Goal: Register for event/course

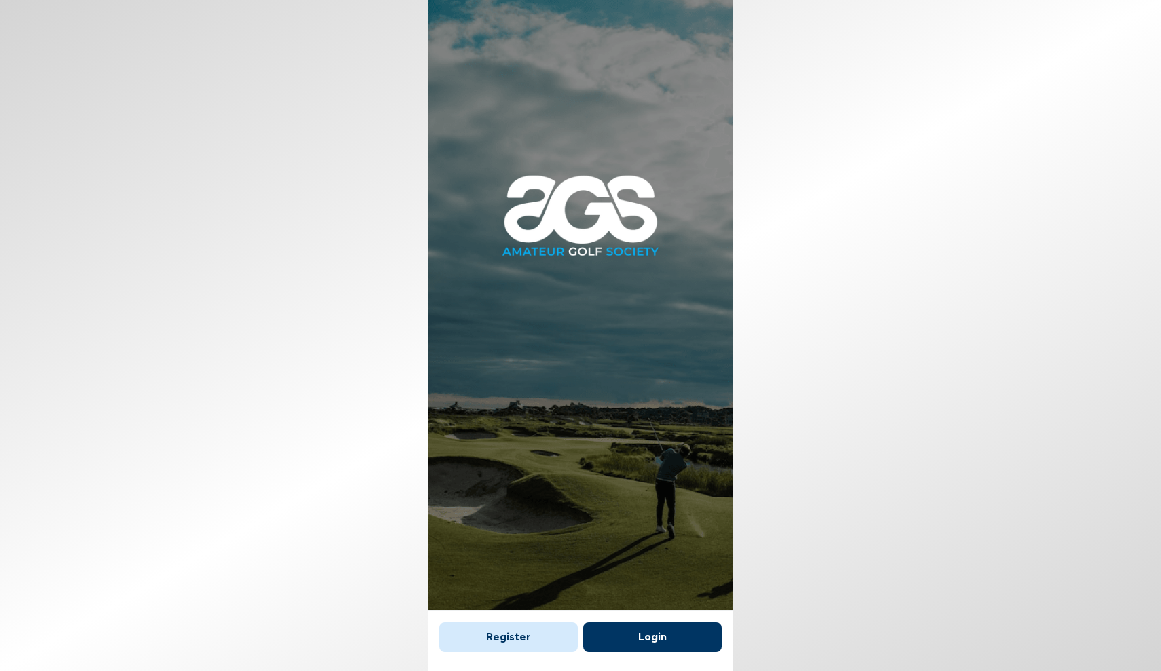
scroll to position [16, 0]
click at [673, 623] on button "Login" at bounding box center [652, 638] width 139 height 30
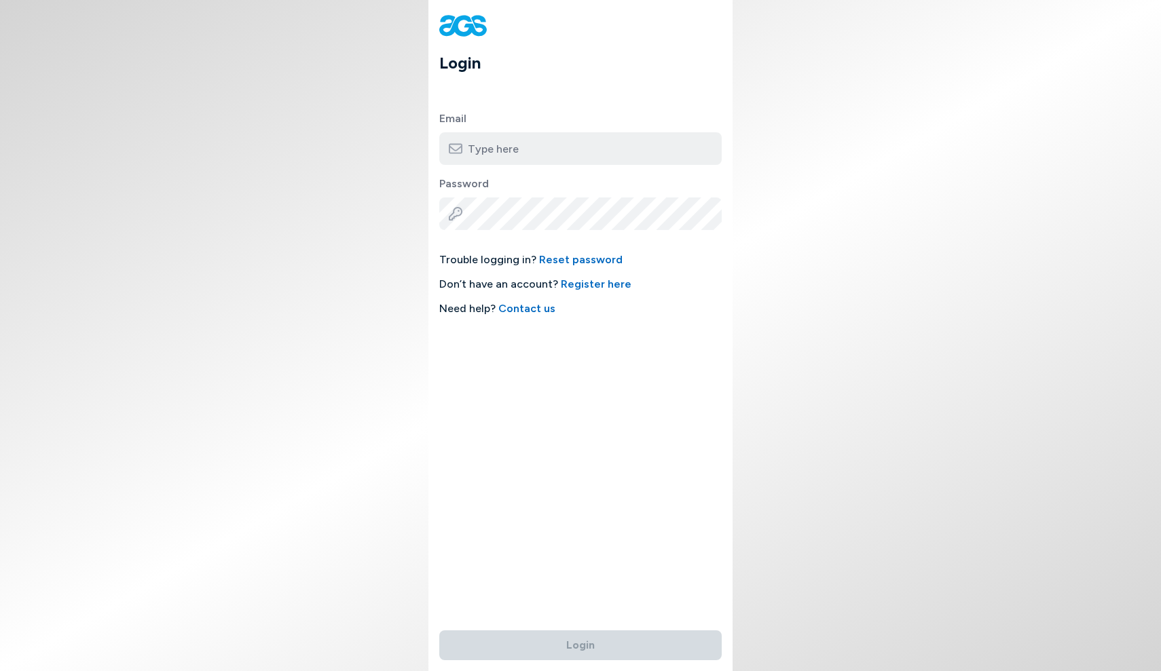
type input "baptistek96@gmail.com"
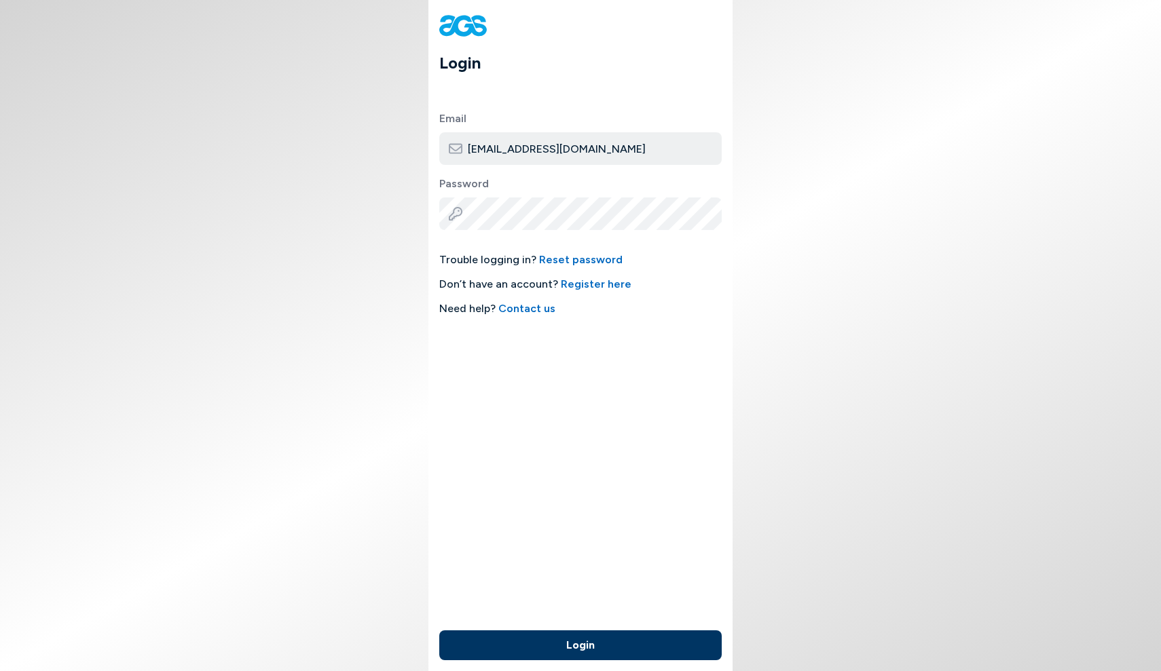
click at [595, 635] on button "Login" at bounding box center [580, 646] width 282 height 30
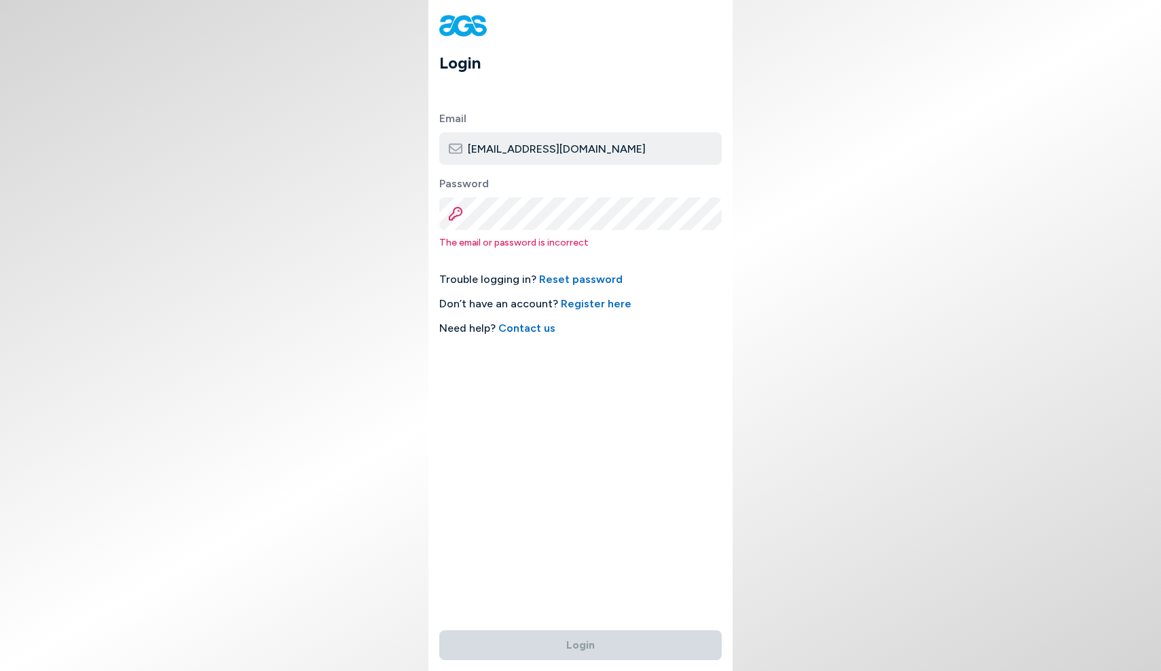
click at [580, 310] on link "Register here" at bounding box center [596, 303] width 71 height 13
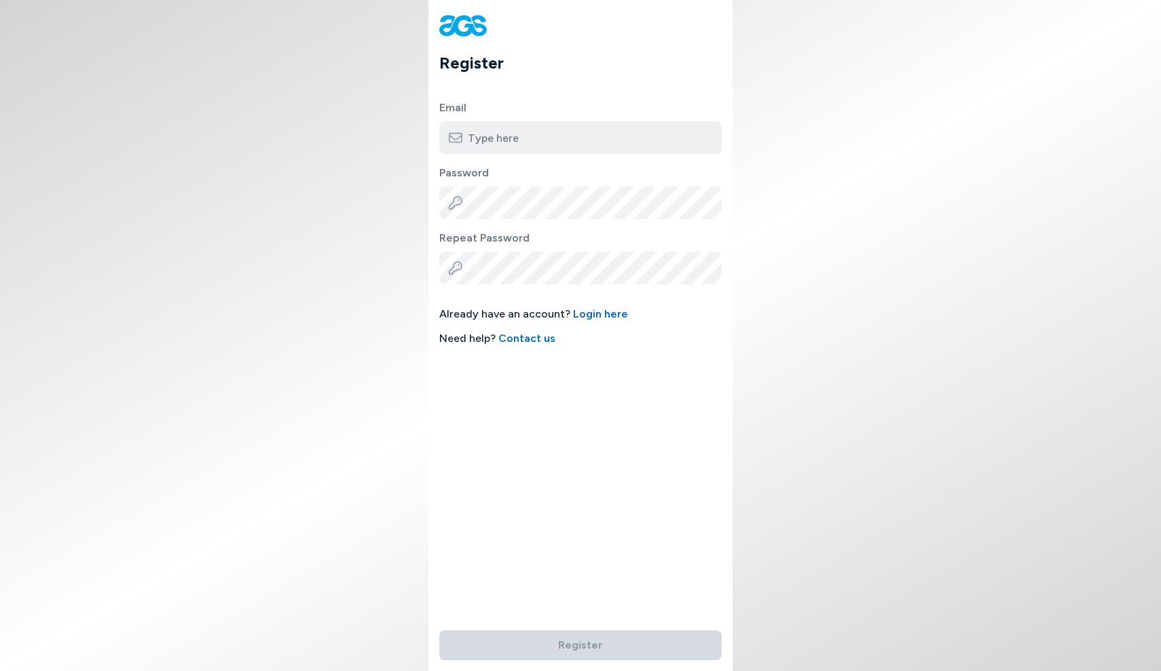
click at [527, 132] on input "email" at bounding box center [580, 138] width 282 height 33
type input "baptistek96@gmail.com"
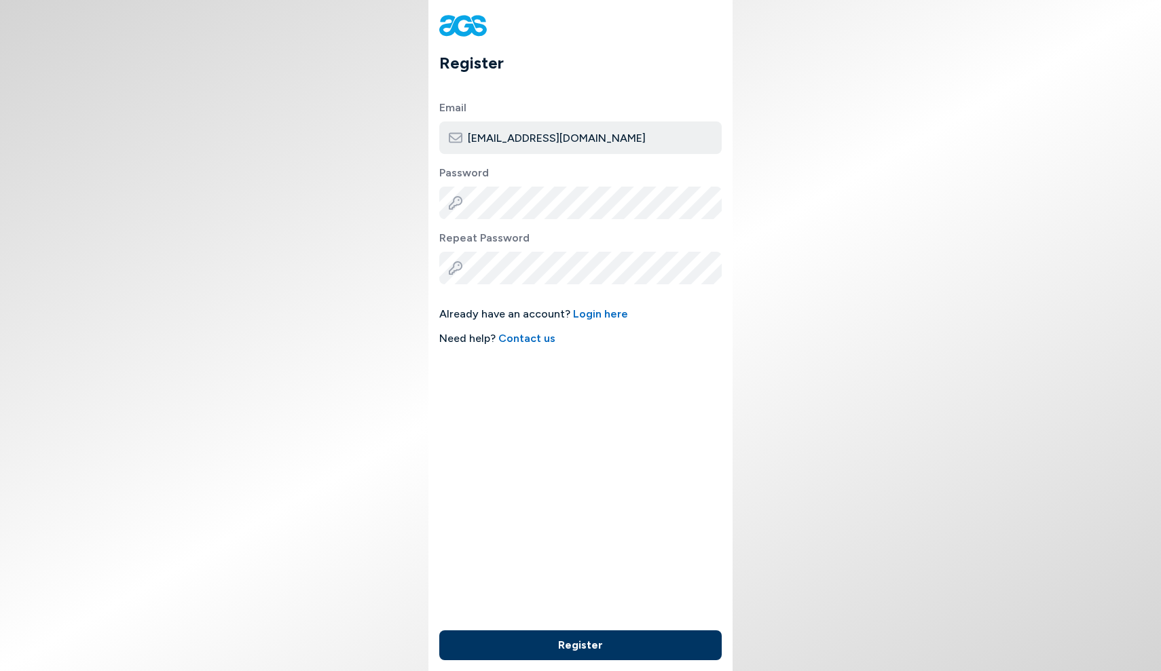
click at [576, 639] on button "Register" at bounding box center [580, 646] width 282 height 30
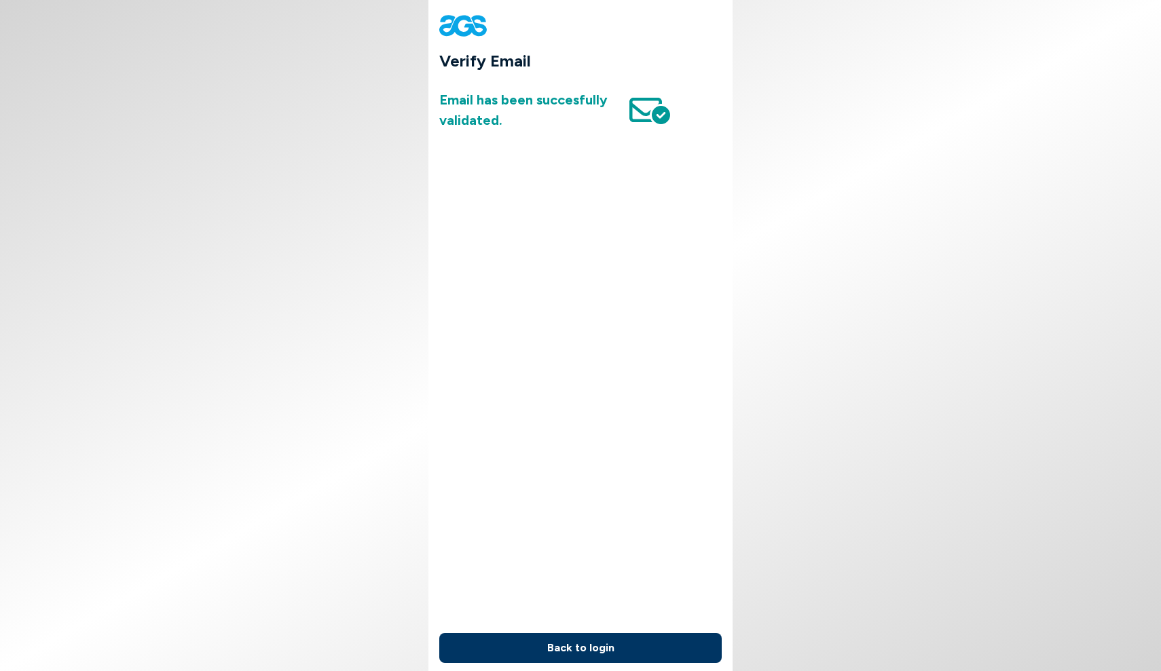
click at [590, 640] on button "Back to login" at bounding box center [580, 648] width 282 height 30
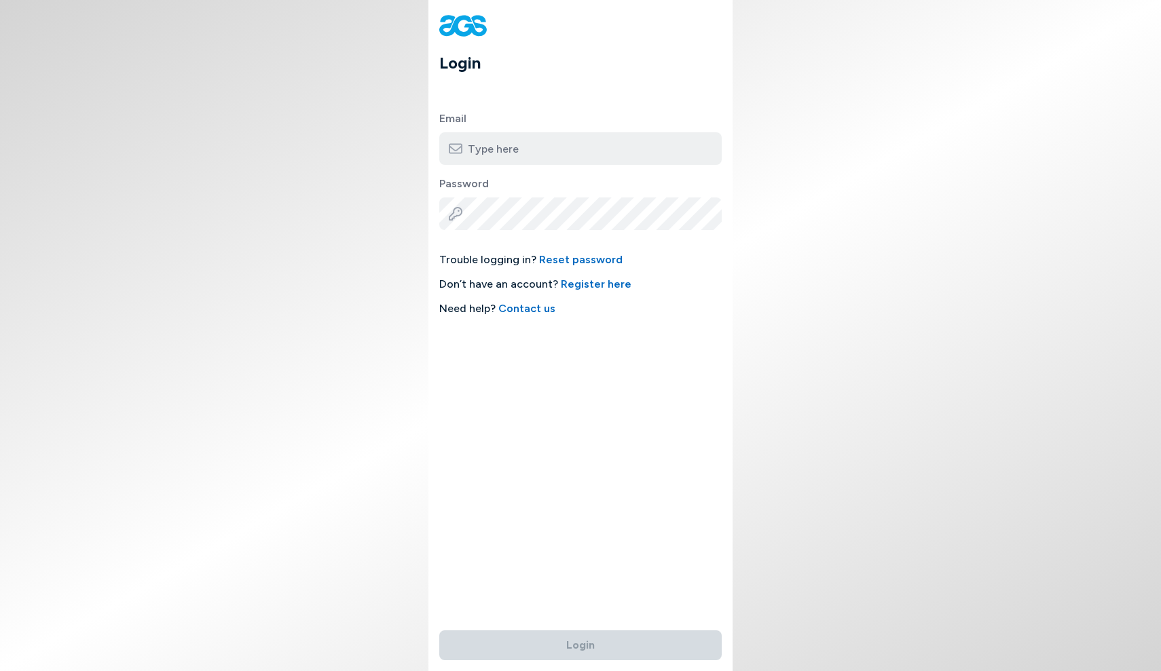
type input "baptistek96@gmail.com"
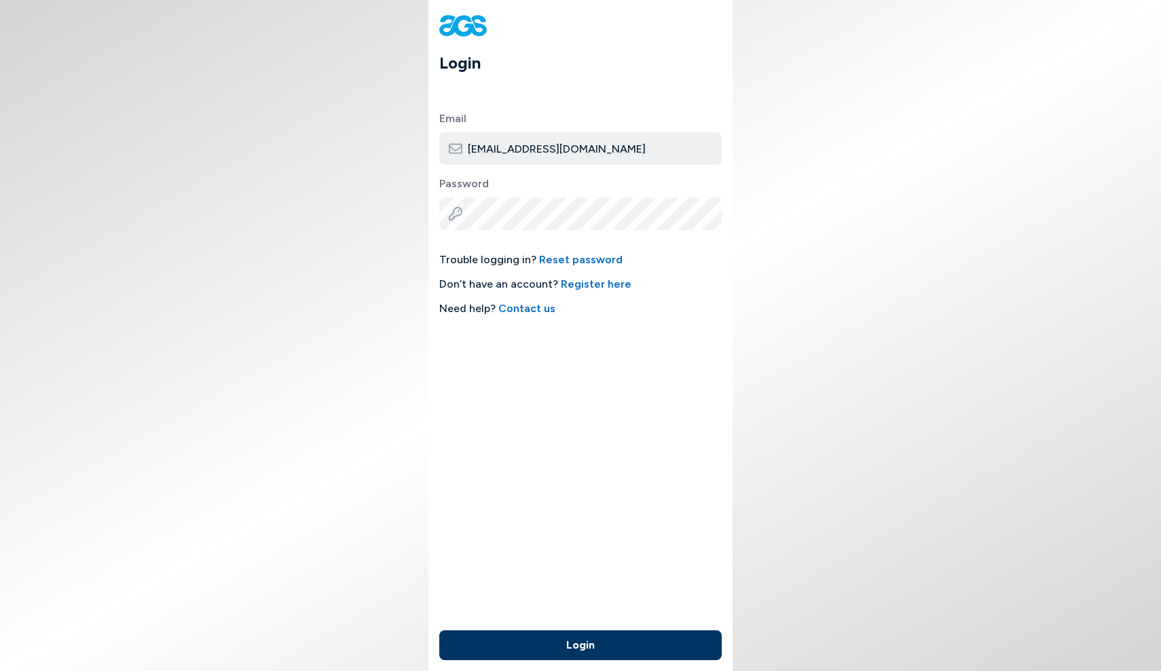
click at [595, 642] on button "Login" at bounding box center [580, 646] width 282 height 30
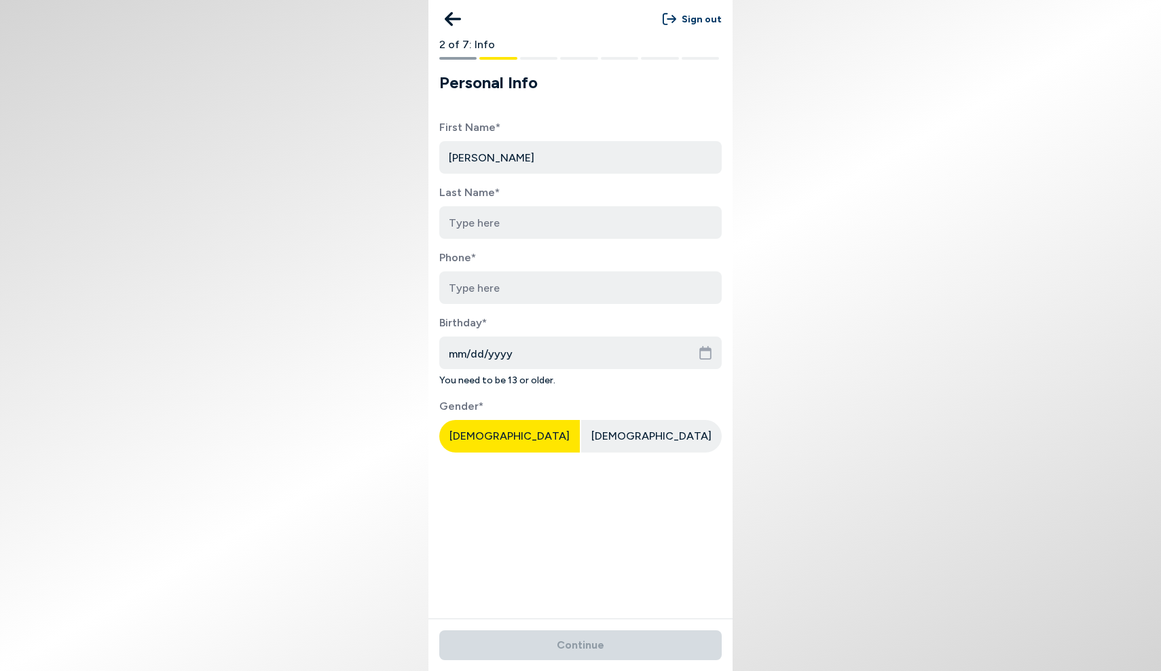
type input "[PERSON_NAME]"
type input "Fremaux"
type input "4693884300"
click at [589, 363] on input "mm/dd/yyyy" at bounding box center [580, 353] width 282 height 33
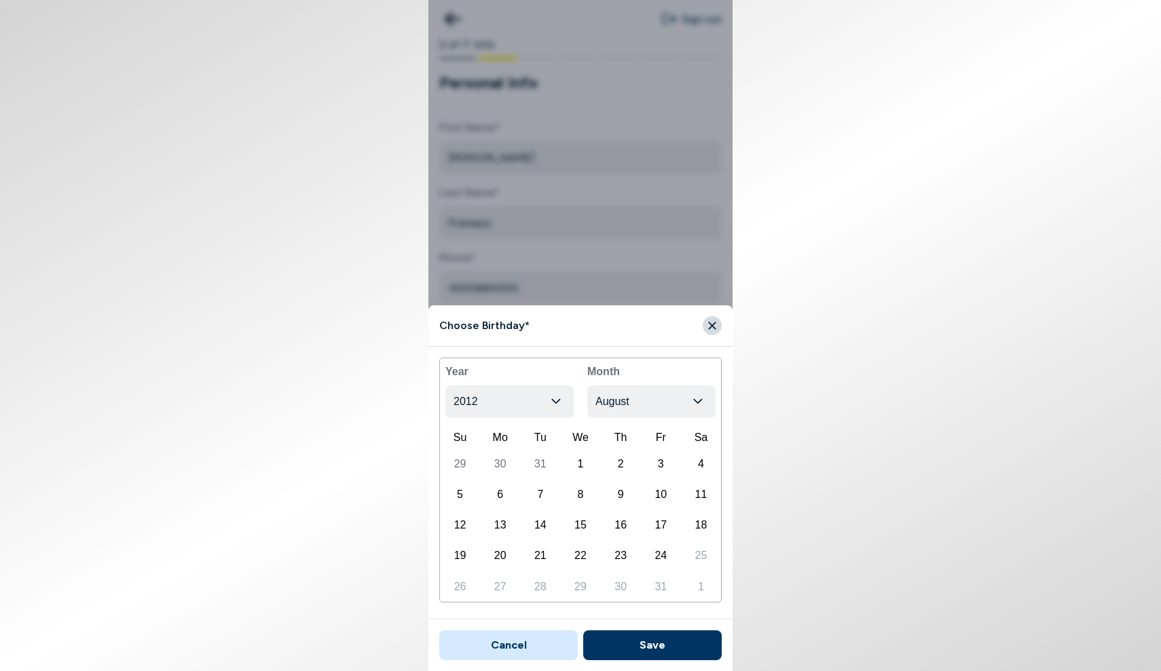
click at [547, 403] on button "2012" at bounding box center [509, 402] width 128 height 33
click at [651, 403] on body "Sign out 2 of 7: Info Personal Info First Name* Baptiste Last Name* Fremaux Pho…" at bounding box center [580, 335] width 1161 height 671
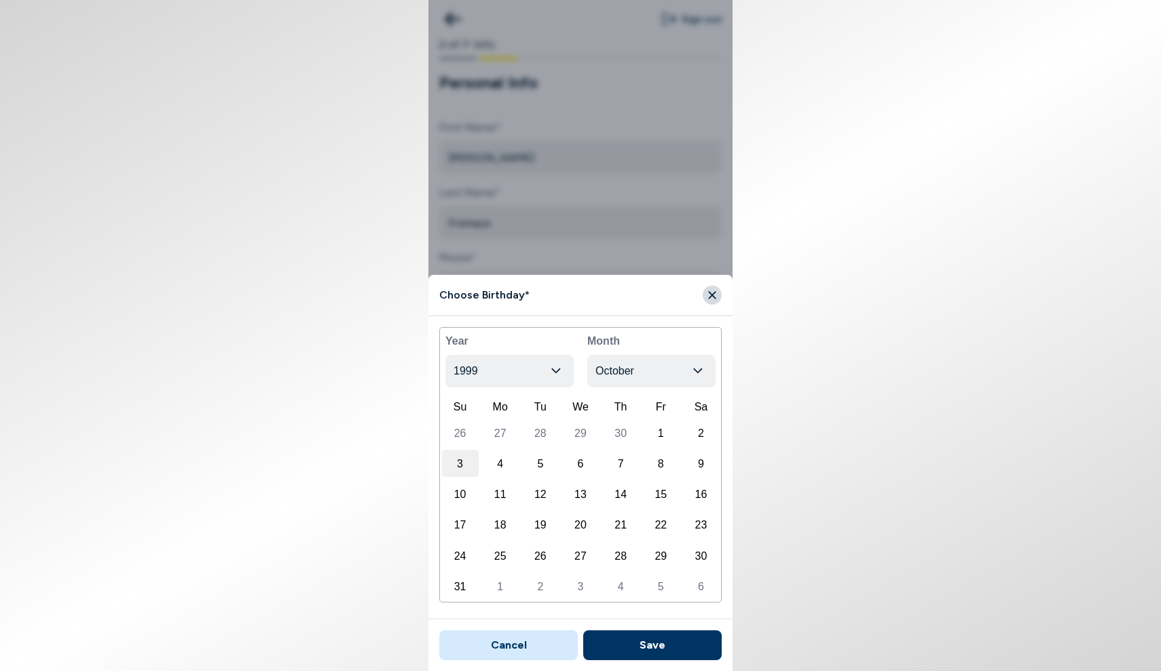
click at [470, 462] on div "3" at bounding box center [460, 463] width 37 height 27
click at [664, 645] on button "Save" at bounding box center [652, 646] width 139 height 30
type input "10/03/1999"
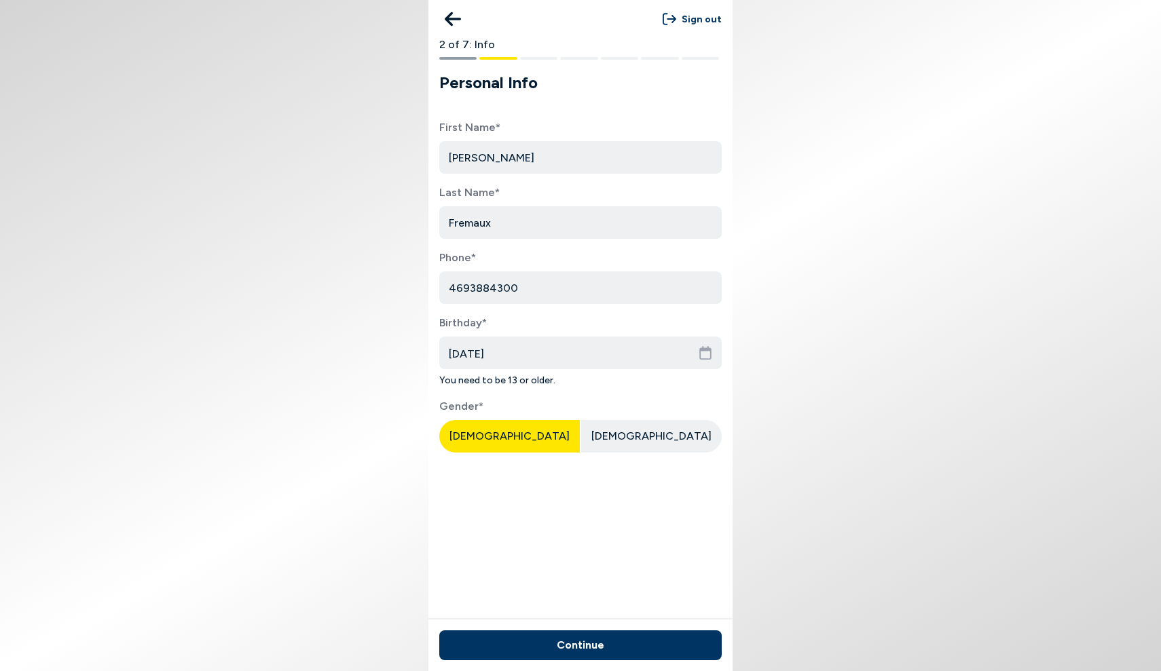
click at [604, 638] on button "Continue" at bounding box center [580, 646] width 282 height 30
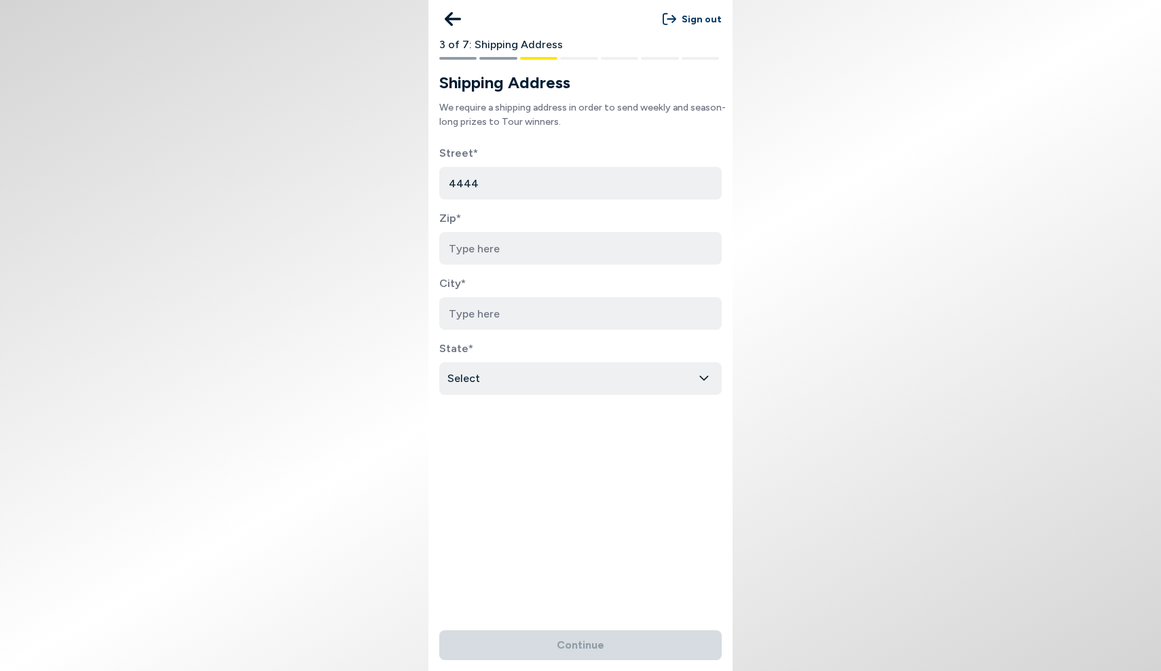
click at [529, 174] on input "4444" at bounding box center [580, 183] width 282 height 33
drag, startPoint x: 509, startPoint y: 176, endPoint x: 460, endPoint y: 176, distance: 48.2
click at [460, 176] on input "4444" at bounding box center [580, 183] width 282 height 33
drag, startPoint x: 478, startPoint y: 177, endPoint x: 425, endPoint y: 177, distance: 53.0
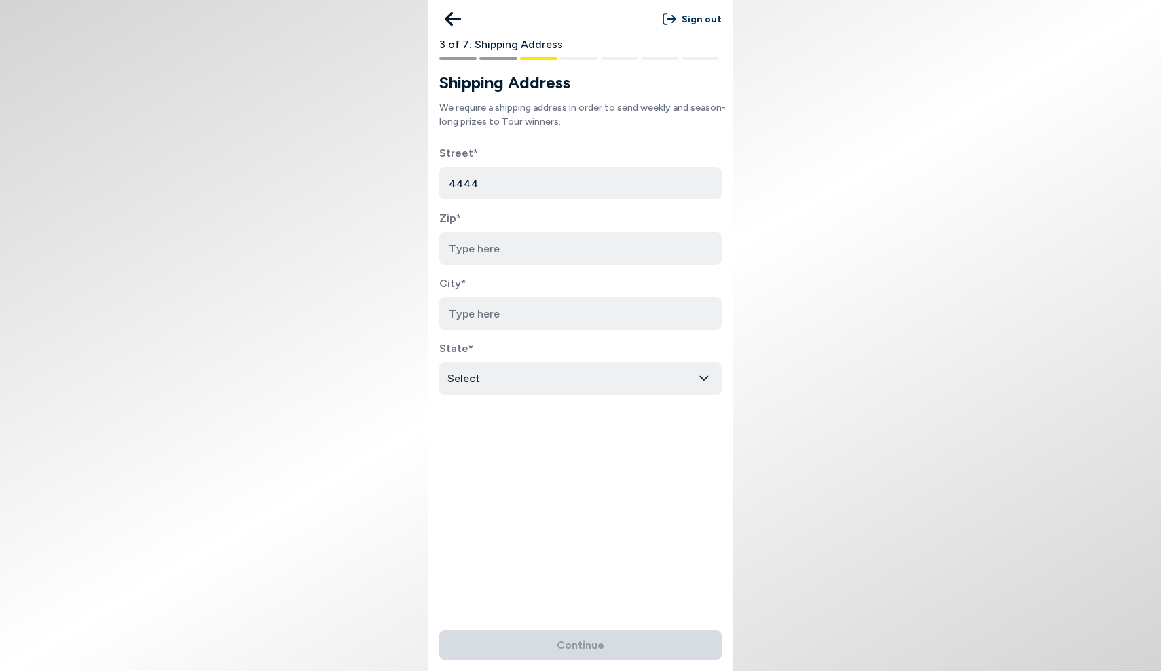
click at [425, 177] on body "Sign out 3 of 7: Shipping Address Shipping Address We require a shipping addres…" at bounding box center [580, 335] width 1161 height 671
click at [481, 183] on input "4444" at bounding box center [580, 183] width 282 height 33
drag, startPoint x: 481, startPoint y: 183, endPoint x: 449, endPoint y: 183, distance: 32.6
click at [449, 183] on input "4444" at bounding box center [580, 183] width 282 height 33
click at [494, 183] on input "4444" at bounding box center [580, 183] width 282 height 33
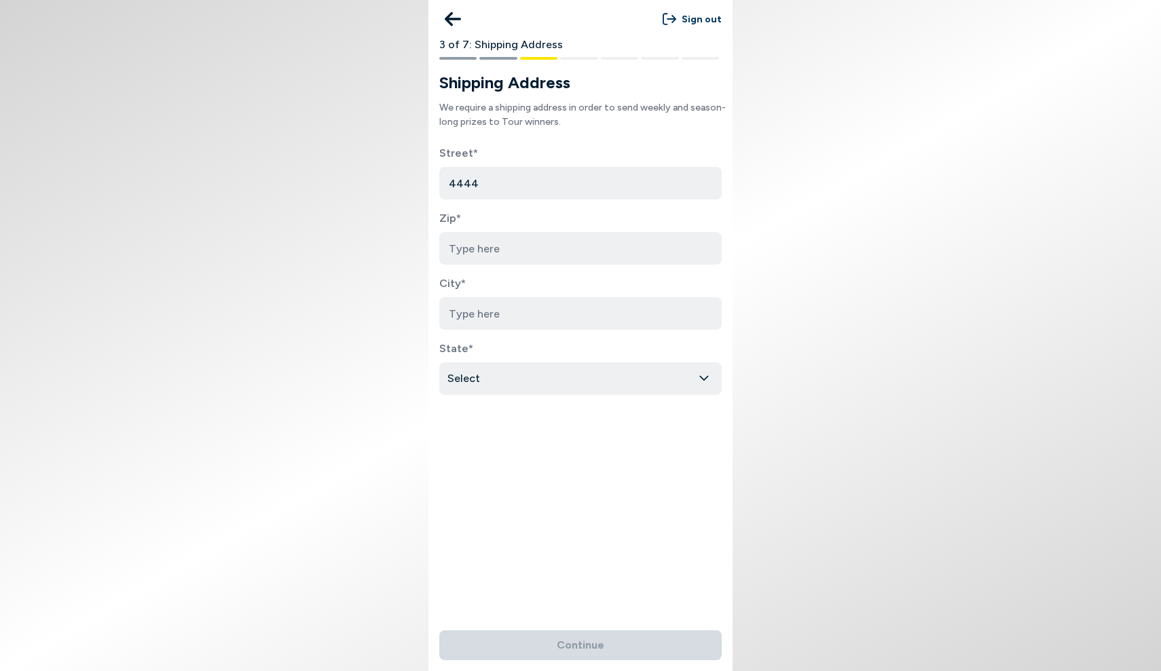
click at [494, 183] on input "4444" at bounding box center [580, 183] width 282 height 33
type input "4"
type input "4444 Cole Ave, apt 309"
type input "75205"
type input "Dallas"
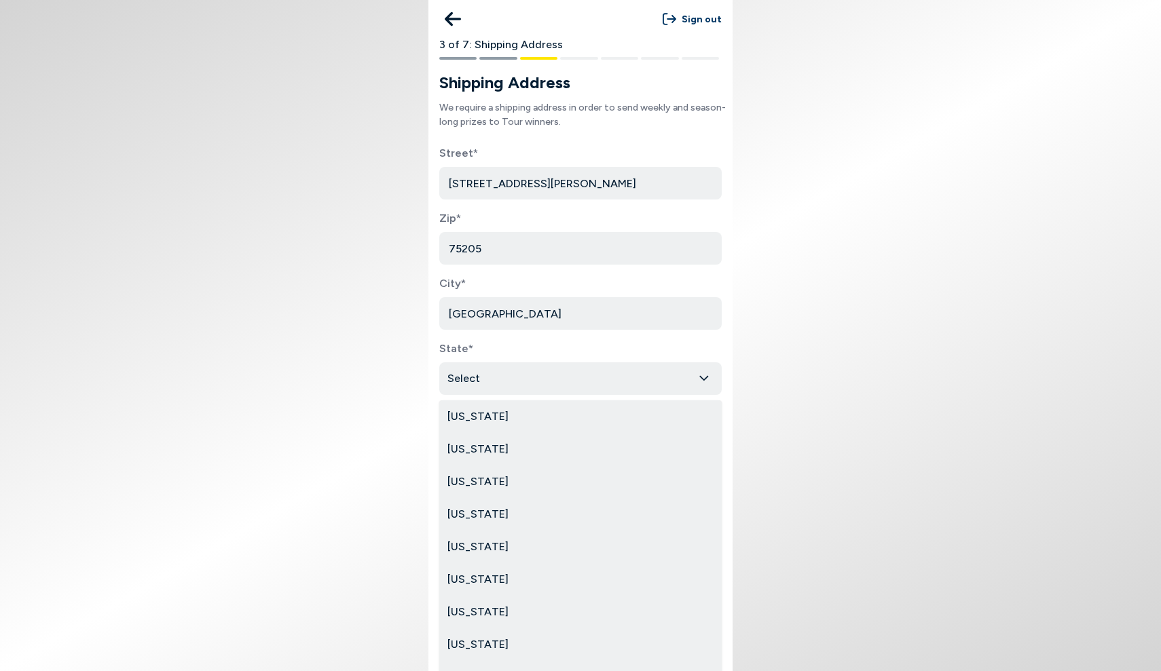
click at [618, 390] on html "Sign out 3 of 7: Shipping Address Shipping Address We require a shipping addres…" at bounding box center [580, 335] width 1161 height 671
click at [612, 378] on html "Sign out 3 of 7: Shipping Address Shipping Address We require a shipping addres…" at bounding box center [580, 335] width 1161 height 671
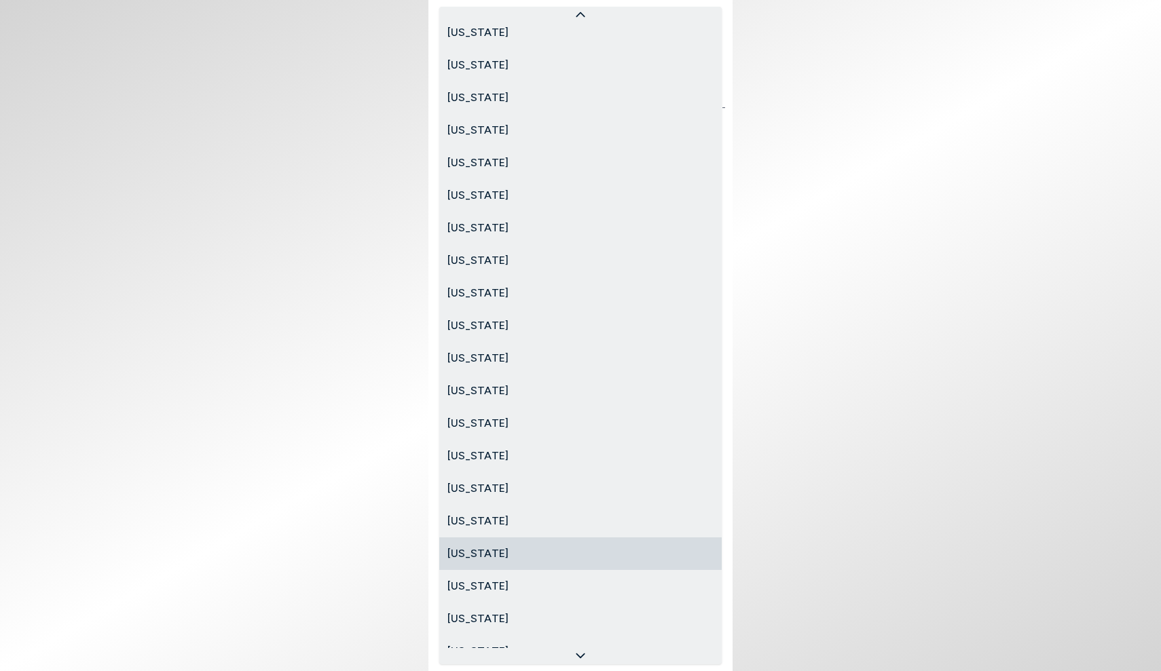
select select "Texas"
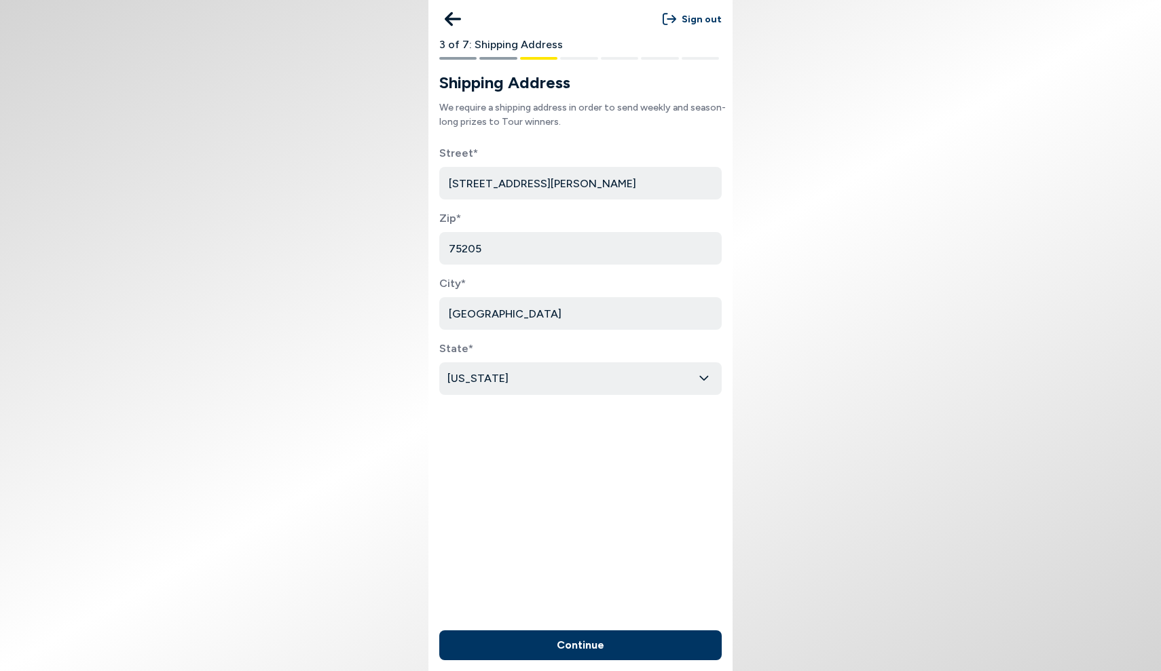
click at [618, 639] on button "Continue" at bounding box center [580, 646] width 282 height 30
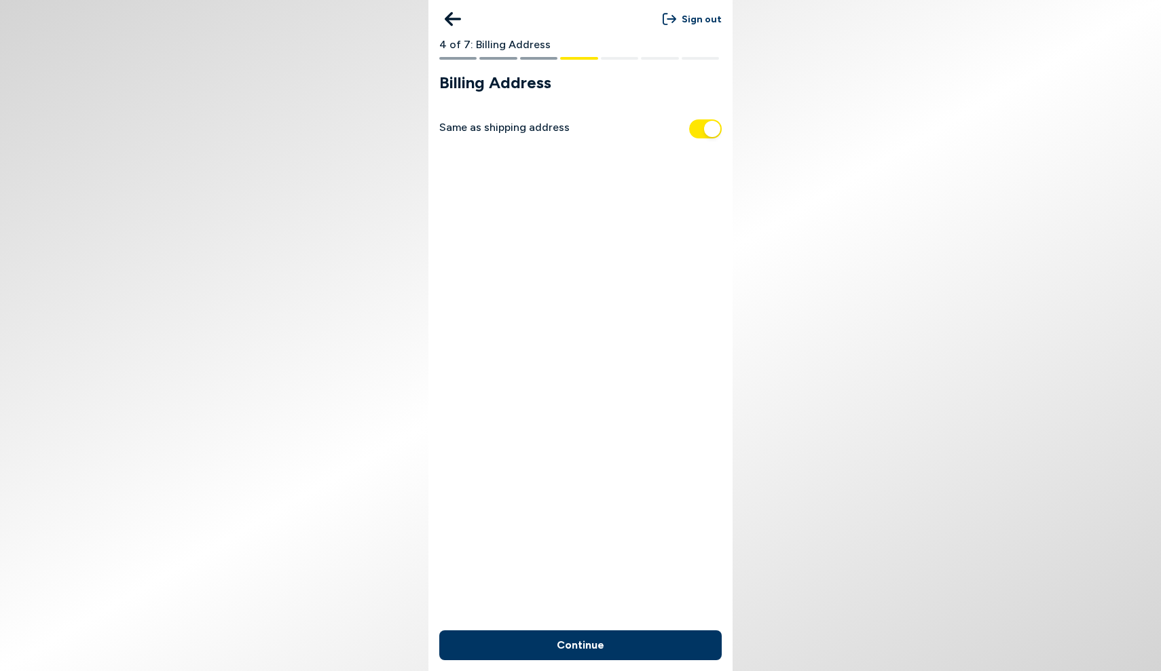
click at [697, 130] on span "button" at bounding box center [705, 128] width 33 height 19
checkbox input "false"
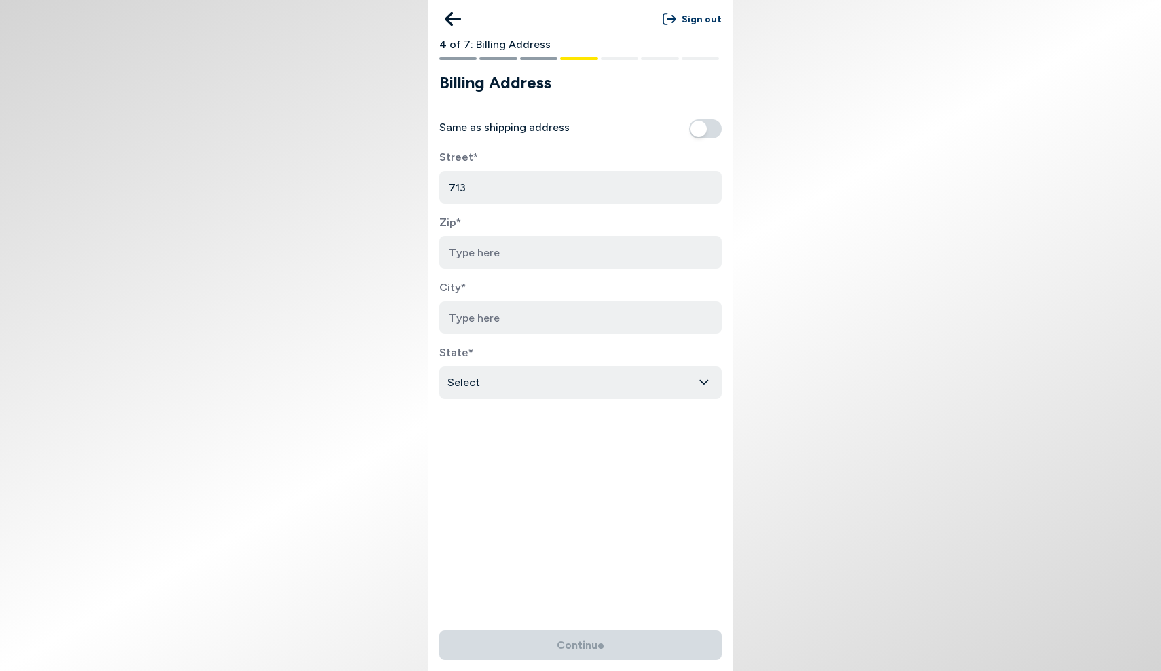
click at [643, 185] on input "713" at bounding box center [580, 187] width 282 height 33
click at [623, 195] on input "713 Lismore" at bounding box center [580, 187] width 282 height 33
type input "713 Lismore Dr"
click at [567, 250] on input at bounding box center [580, 252] width 282 height 33
type input "75036"
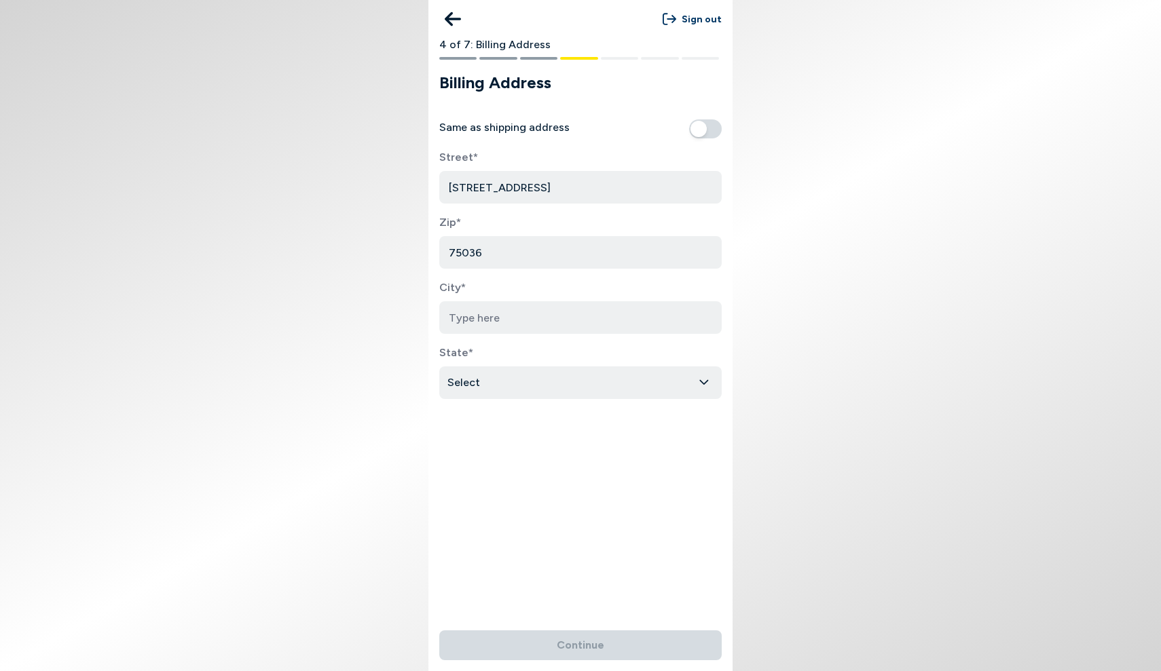
click at [631, 325] on input at bounding box center [580, 317] width 282 height 33
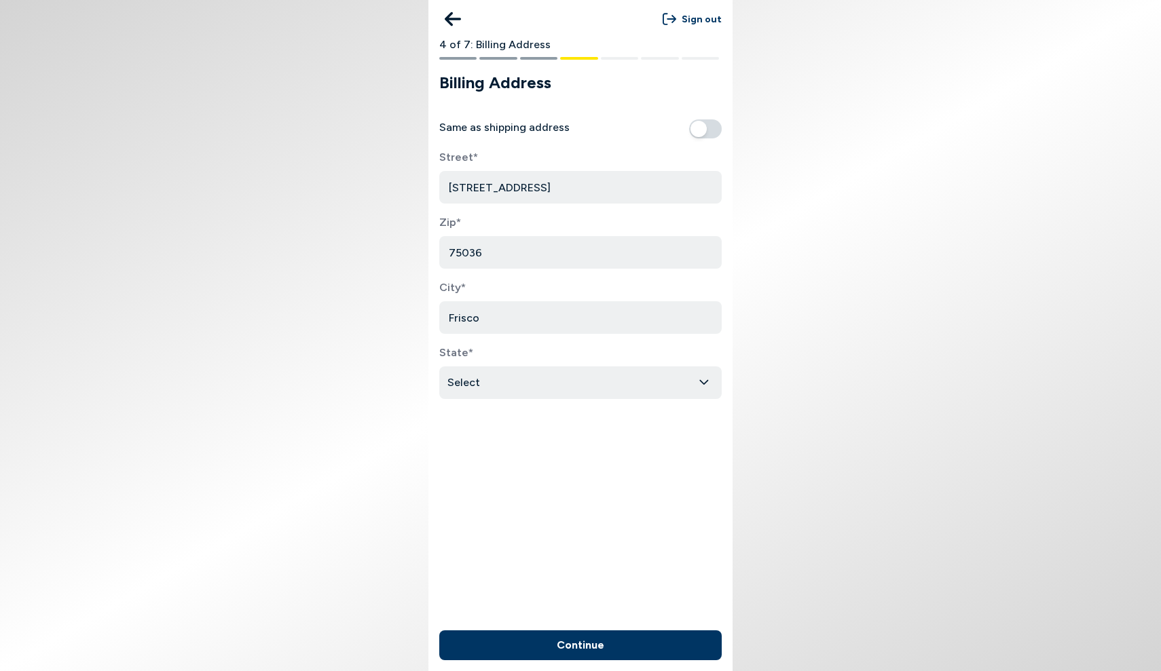
type input "Frisco"
click at [583, 392] on html "Sign out 4 of 7: Billing Address Billing Address Same as shipping address Stree…" at bounding box center [580, 335] width 1161 height 671
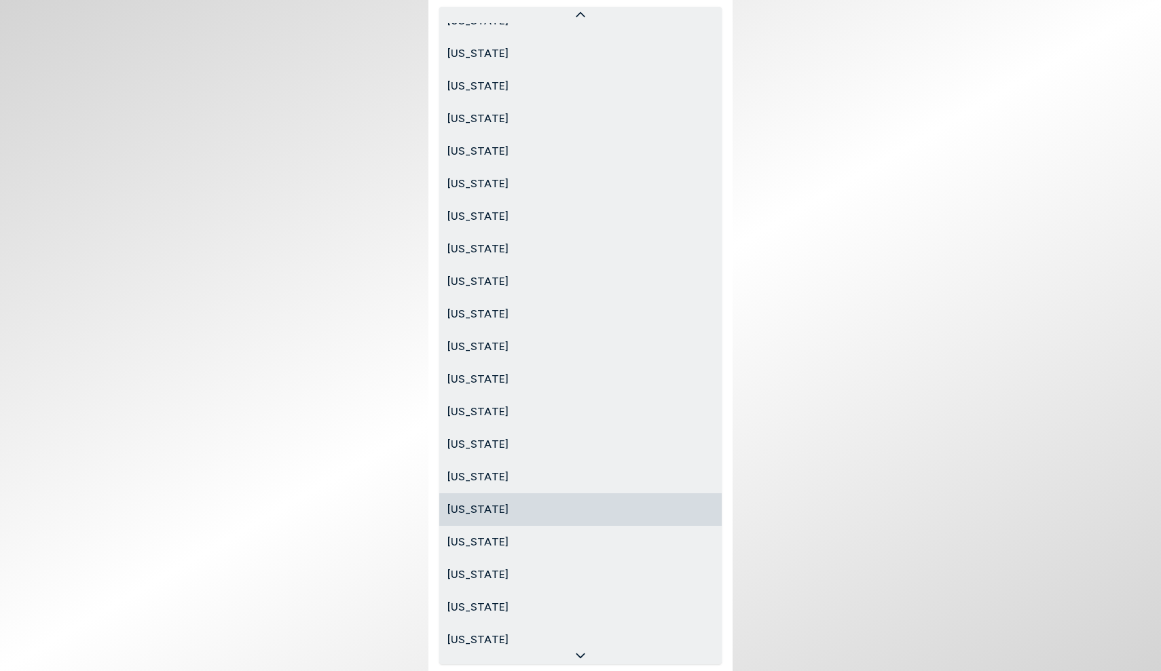
scroll to position [865, 0]
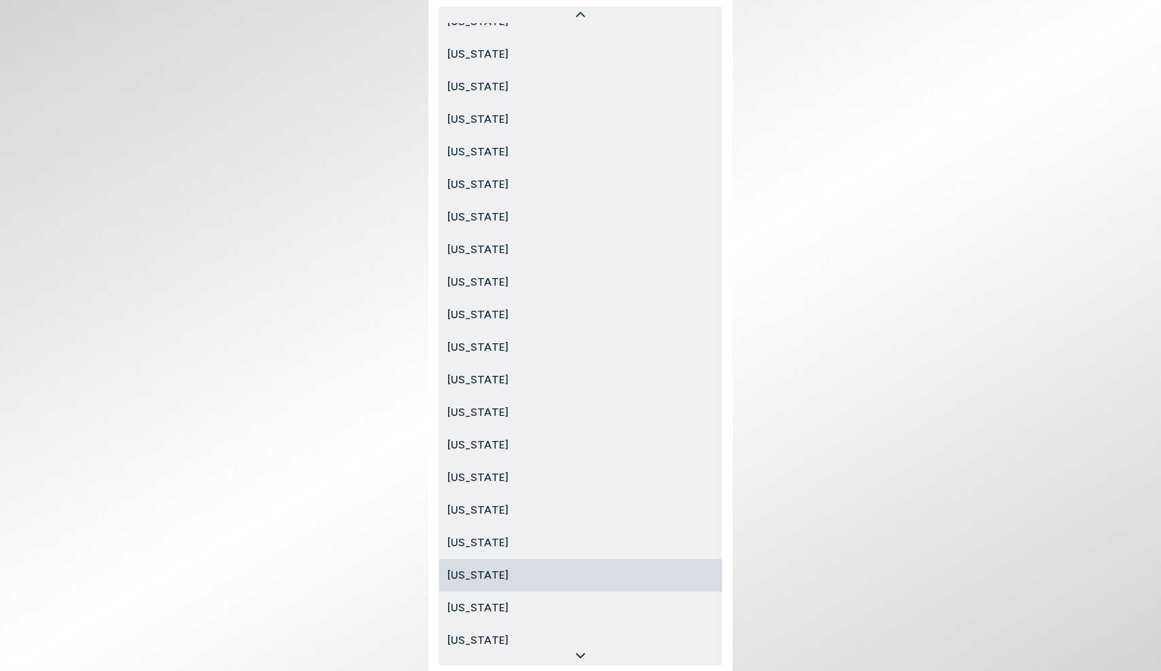
select select "Texas"
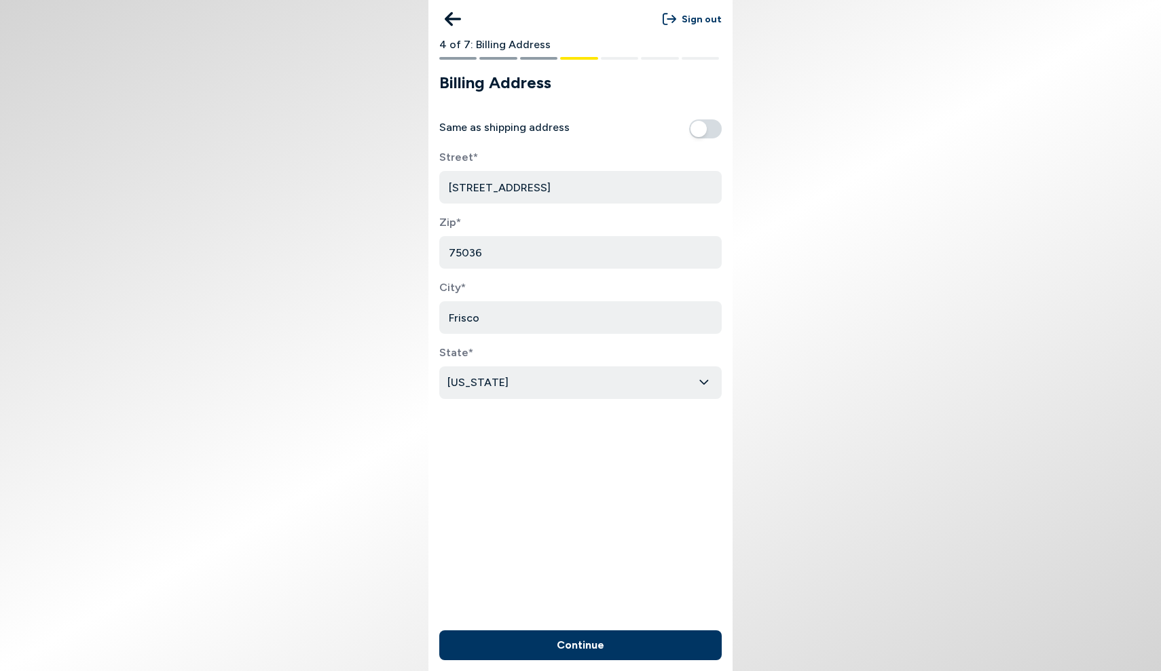
click at [588, 650] on button "Continue" at bounding box center [580, 646] width 282 height 30
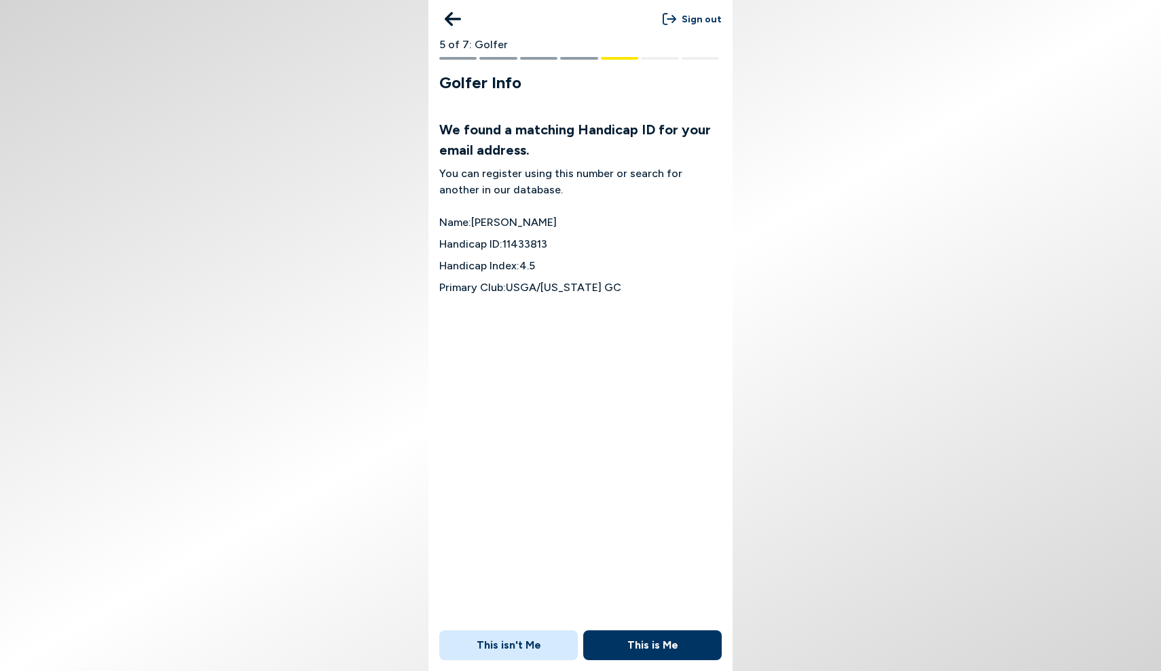
click at [657, 640] on button "This is Me" at bounding box center [652, 646] width 139 height 30
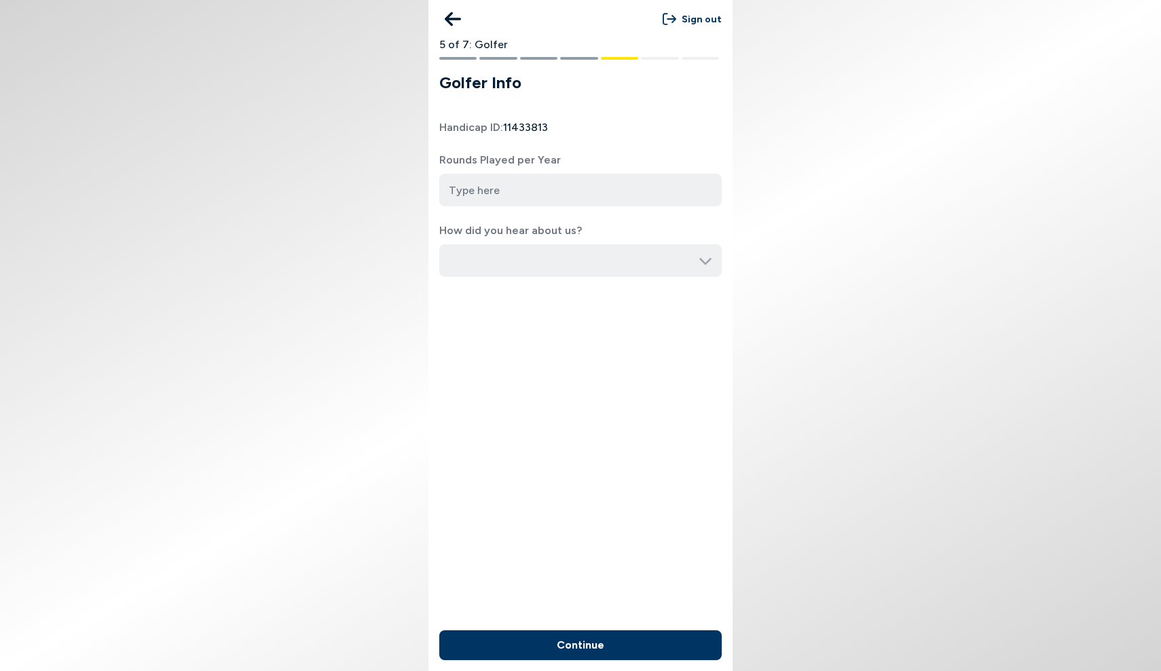
click at [474, 200] on input "number" at bounding box center [580, 190] width 282 height 33
type input "60"
click at [520, 267] on input "button" at bounding box center [580, 260] width 282 height 33
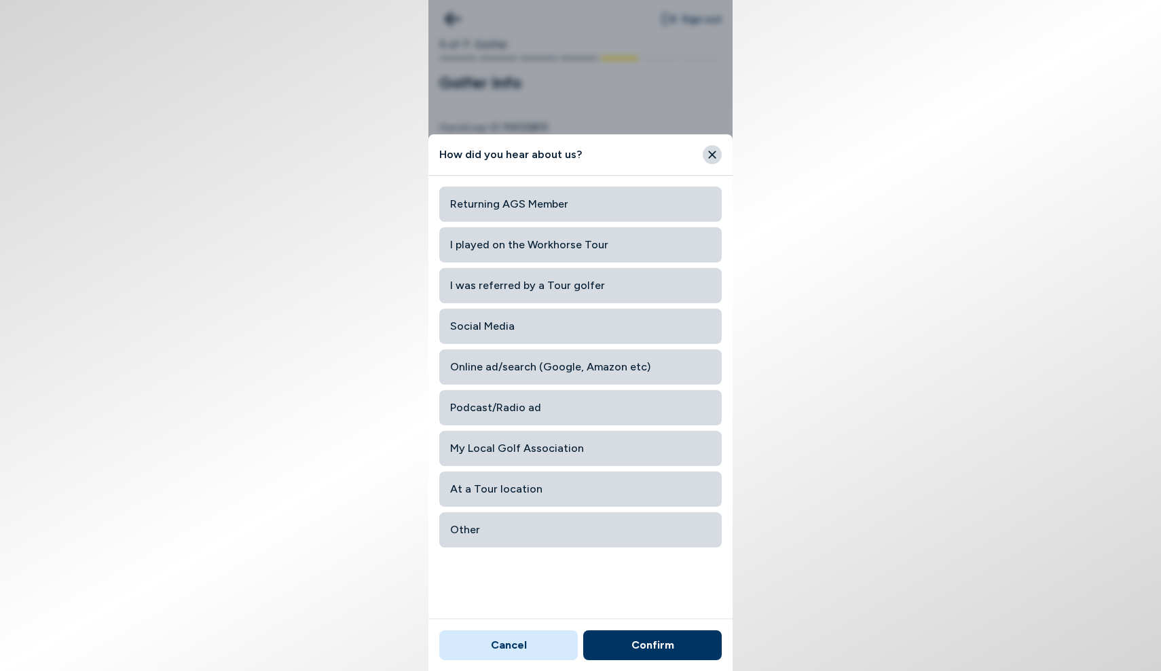
click at [549, 451] on span "My Local Golf Association" at bounding box center [580, 449] width 261 height 24
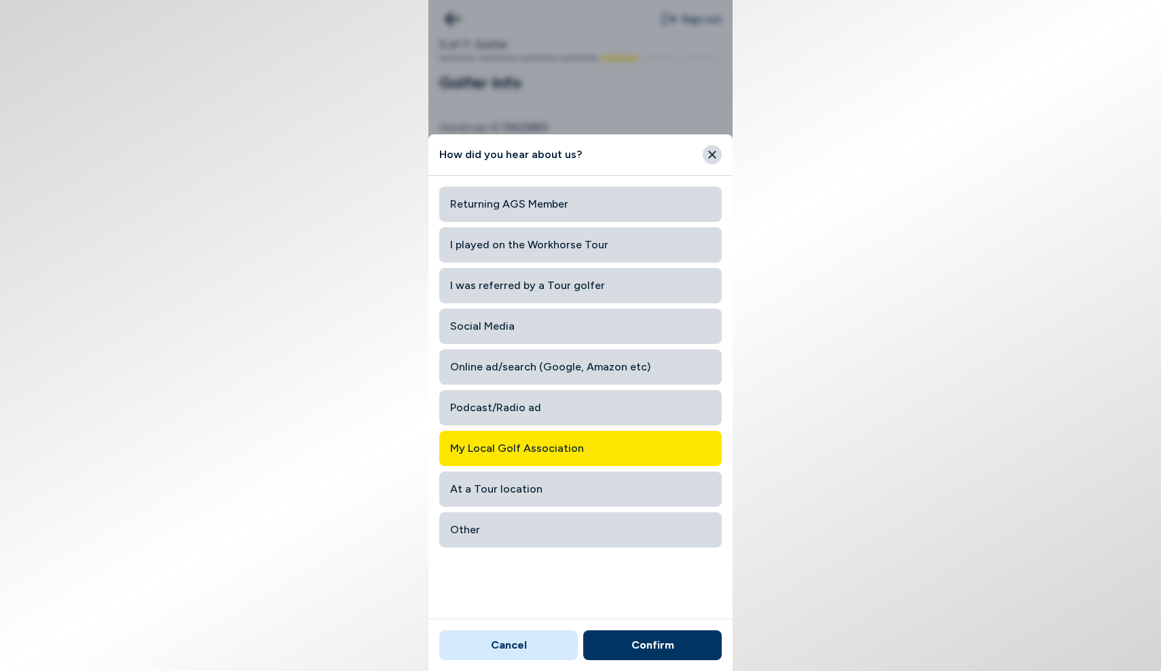
click at [661, 657] on button "Confirm" at bounding box center [652, 646] width 139 height 30
type input "My Local Golf Association"
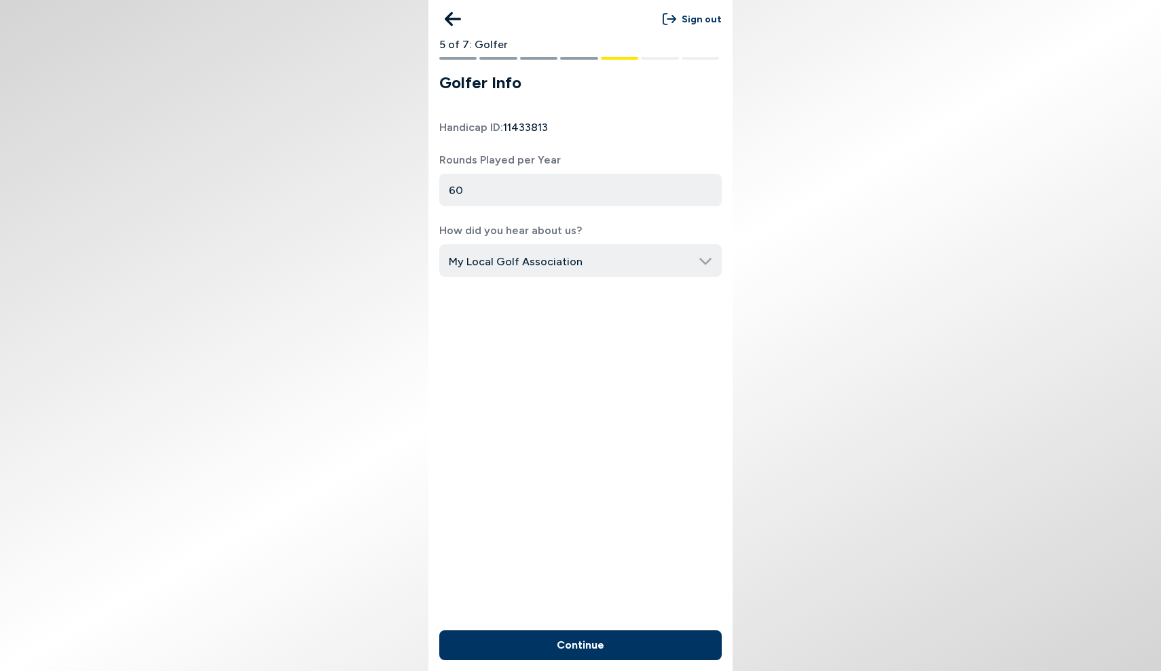
click at [602, 641] on button "Continue" at bounding box center [580, 646] width 282 height 30
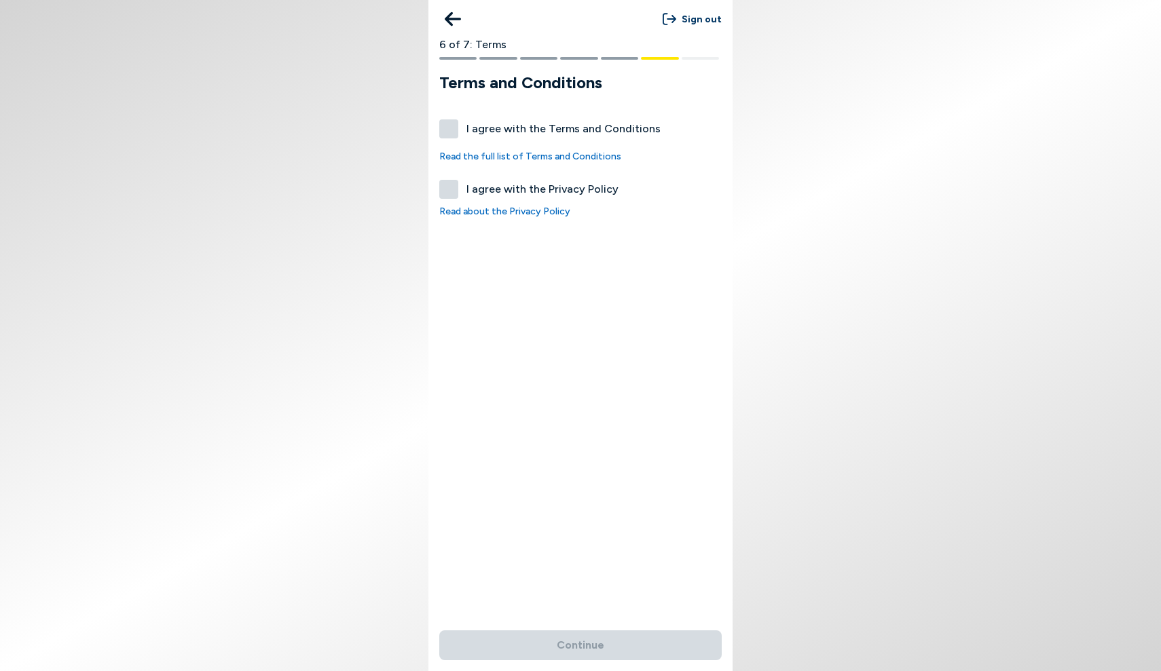
click at [441, 141] on div "I agree with the Terms and Conditions Read the full list of Terms and Conditions" at bounding box center [580, 141] width 282 height 44
click at [455, 187] on label "I agree with the Privacy Policy" at bounding box center [580, 189] width 282 height 19
click at [455, 187] on button "I agree with the Privacy Policy" at bounding box center [448, 189] width 19 height 19
checkbox input "true"
click at [455, 121] on label "I agree with the Terms and Conditions" at bounding box center [580, 128] width 282 height 19
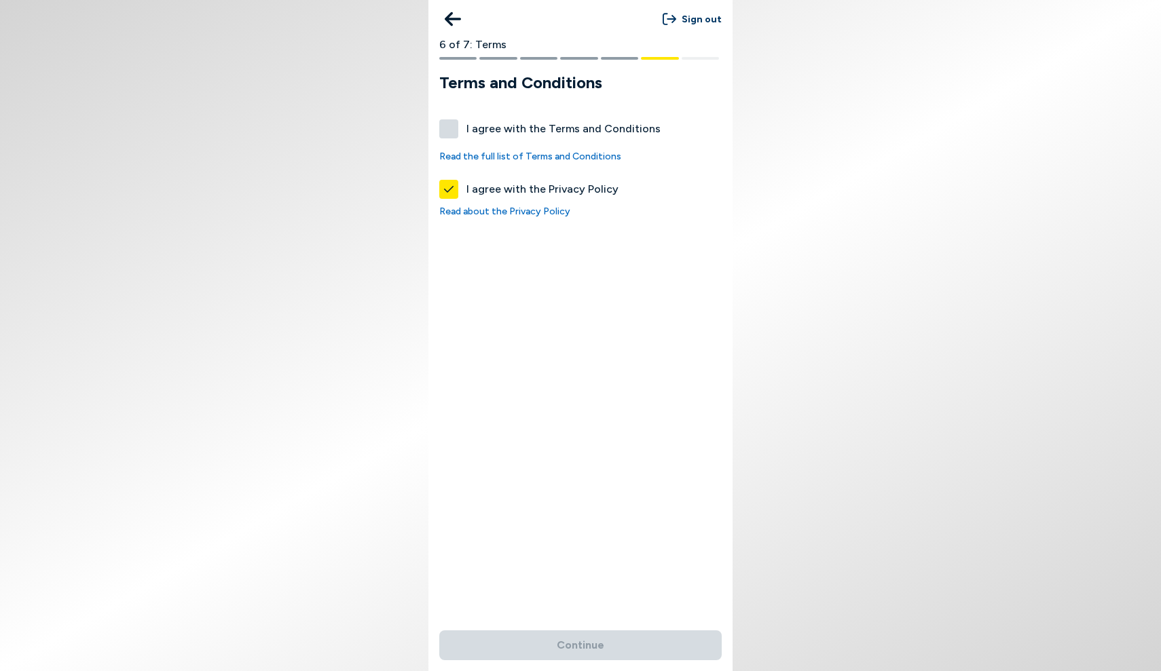
click at [455, 121] on button "I agree with the Terms and Conditions" at bounding box center [448, 128] width 19 height 19
checkbox input "true"
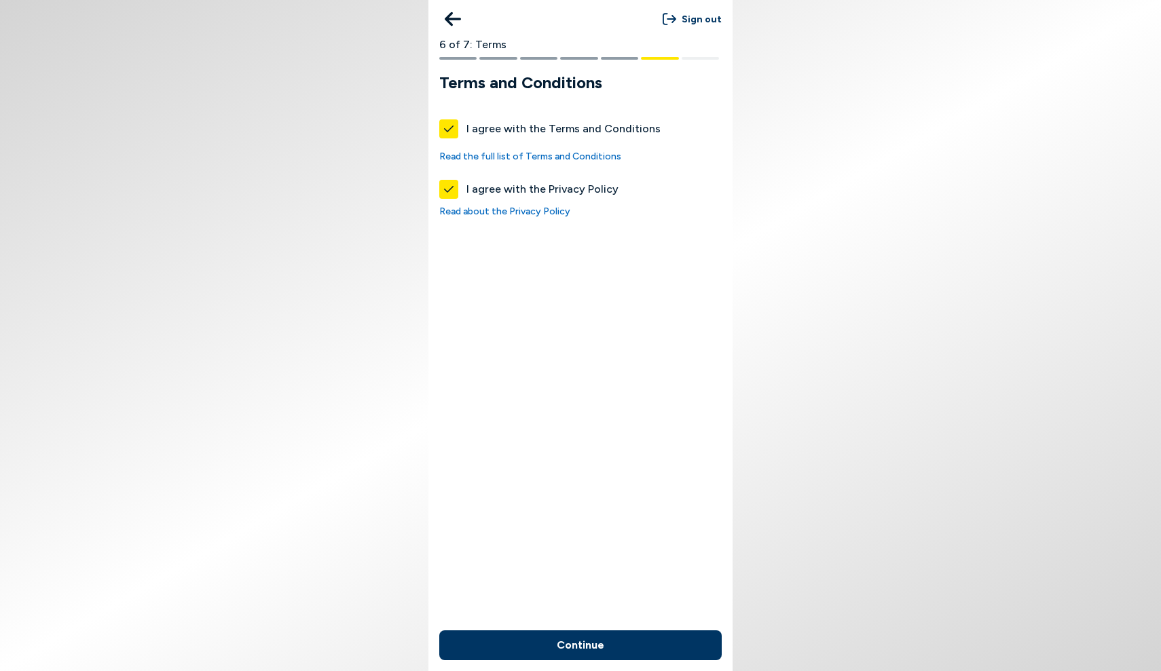
click at [602, 633] on button "Continue" at bounding box center [580, 646] width 282 height 30
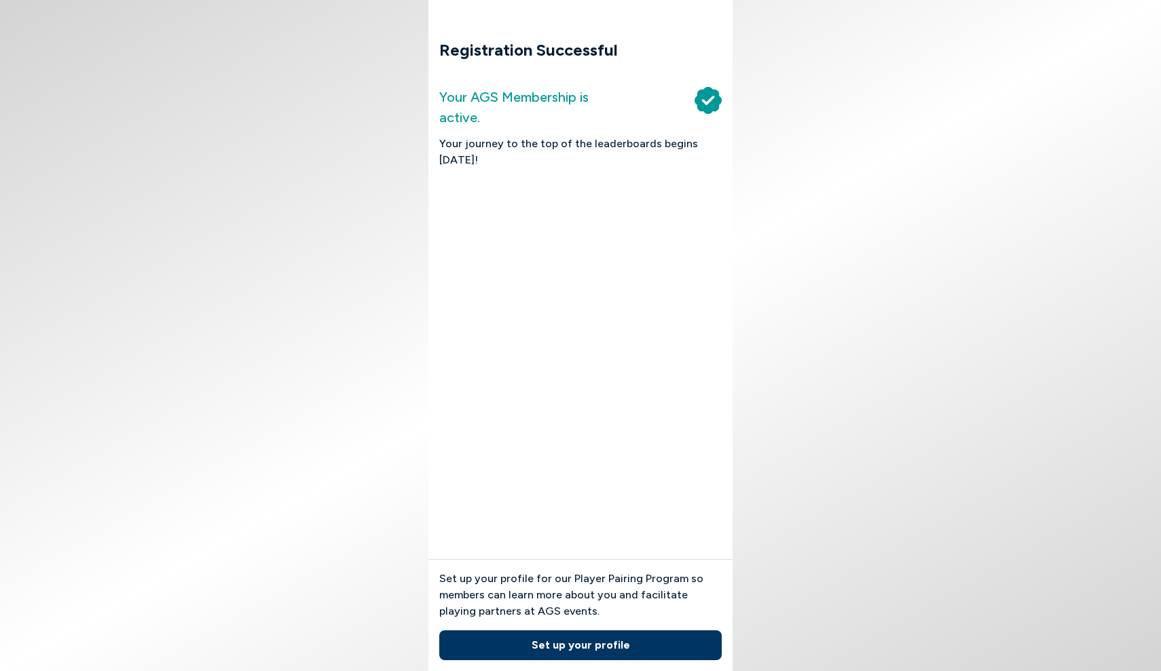
click at [579, 651] on button "Set up your profile" at bounding box center [580, 646] width 282 height 30
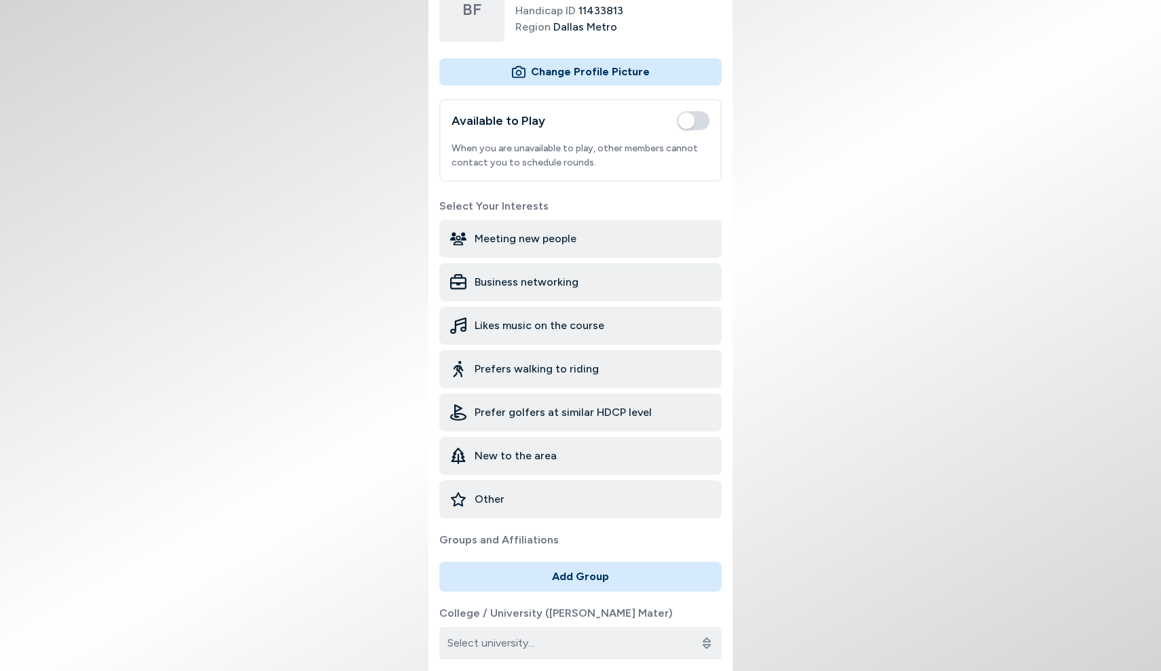
scroll to position [127, 0]
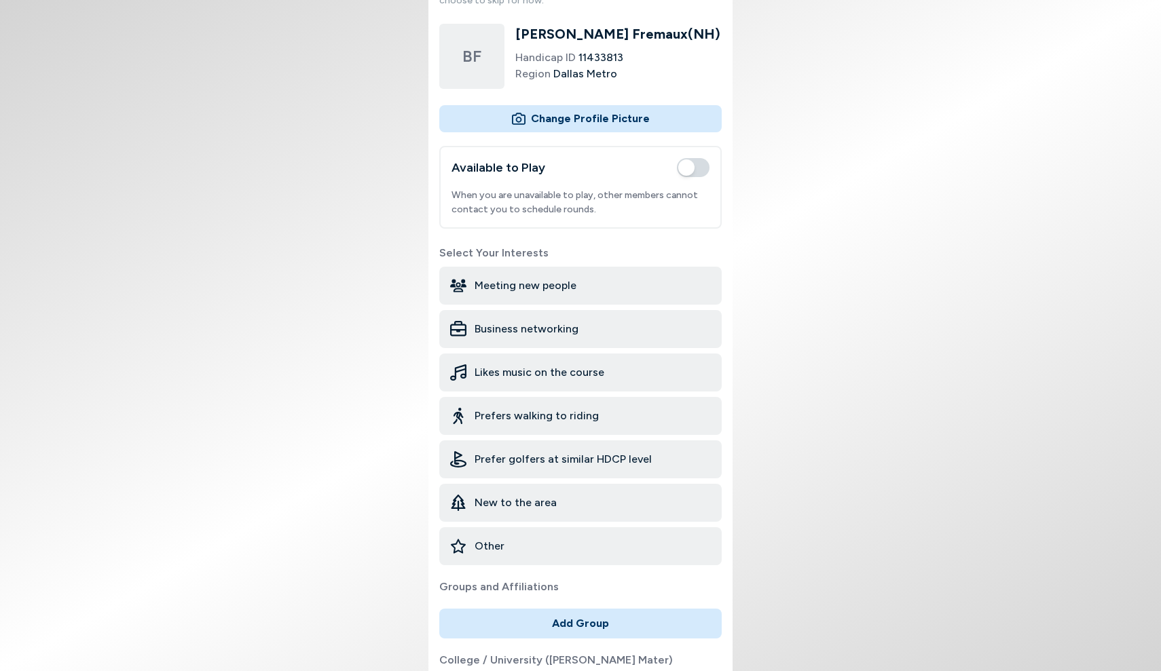
click at [540, 466] on span "Prefer golfers at similar HDCP level" at bounding box center [563, 459] width 177 height 16
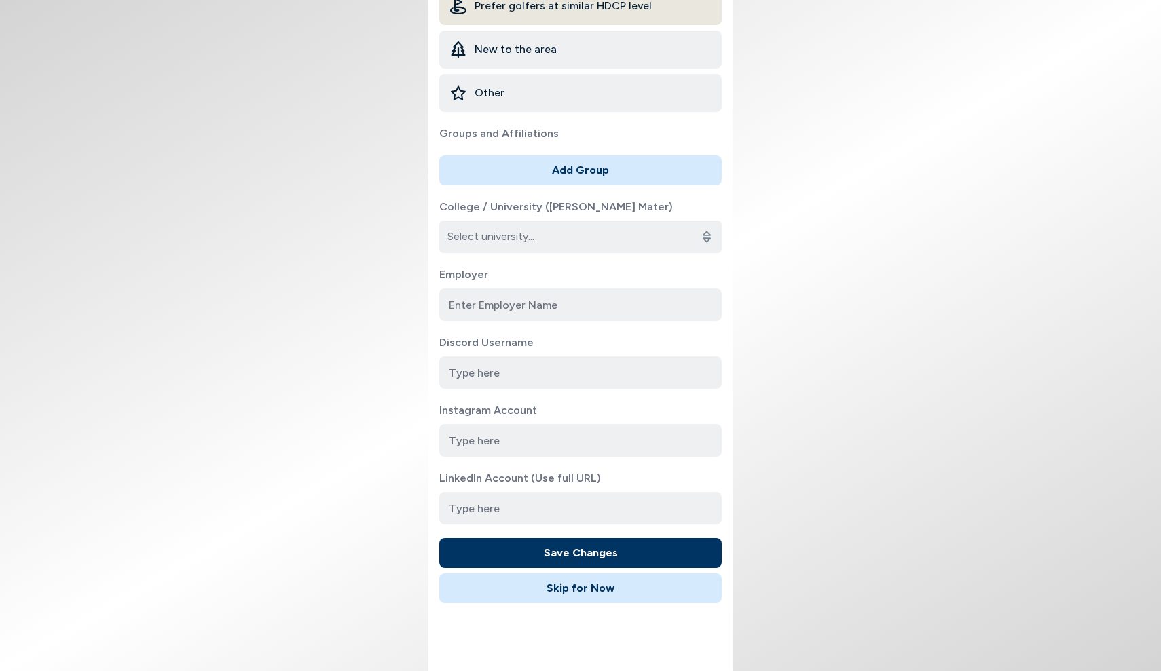
scroll to position [589, 0]
click at [596, 551] on button "Save Changes" at bounding box center [580, 553] width 282 height 30
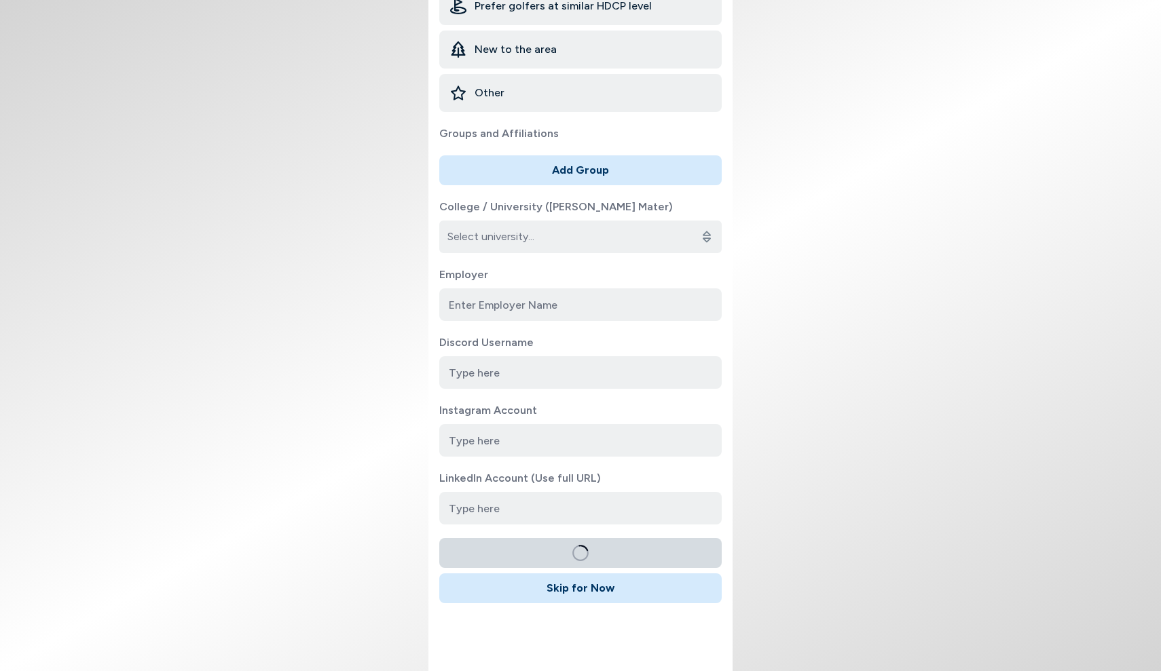
scroll to position [0, 0]
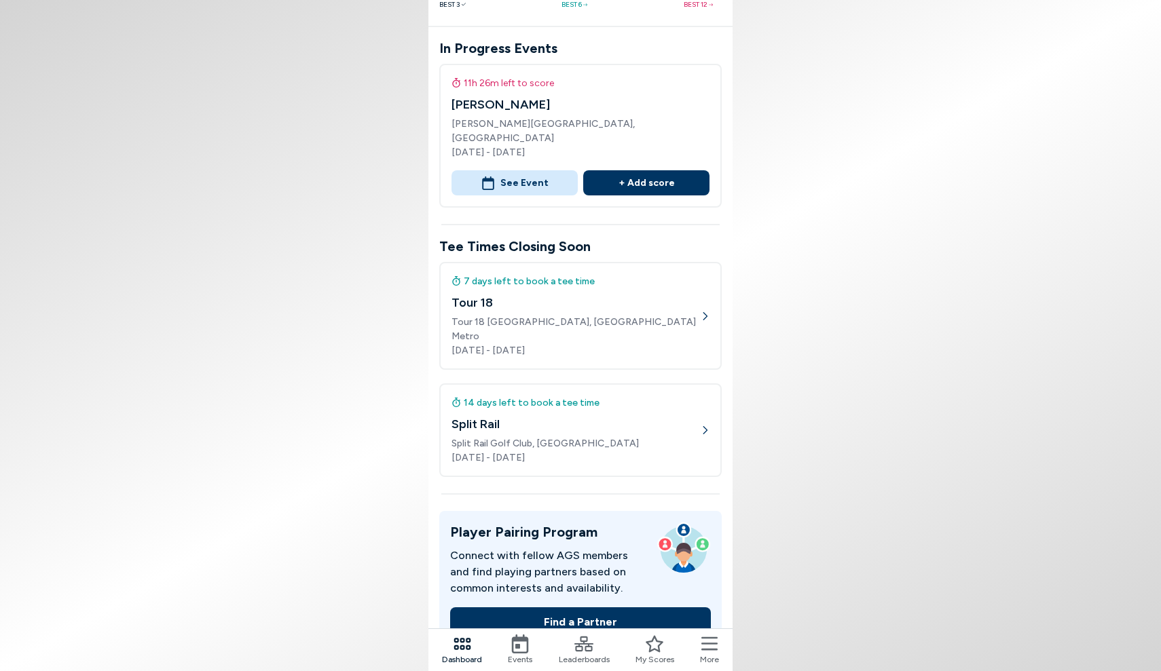
scroll to position [160, 0]
click at [638, 314] on span "Tour 18 [GEOGRAPHIC_DATA], [GEOGRAPHIC_DATA] Metro" at bounding box center [575, 328] width 248 height 29
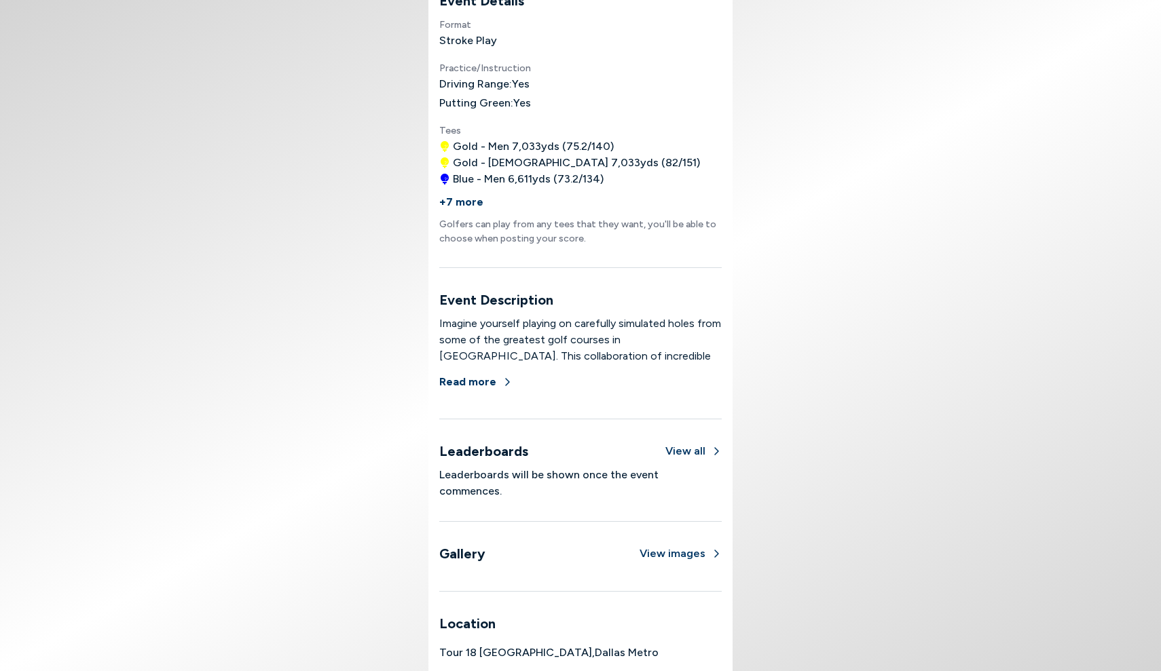
scroll to position [621, 0]
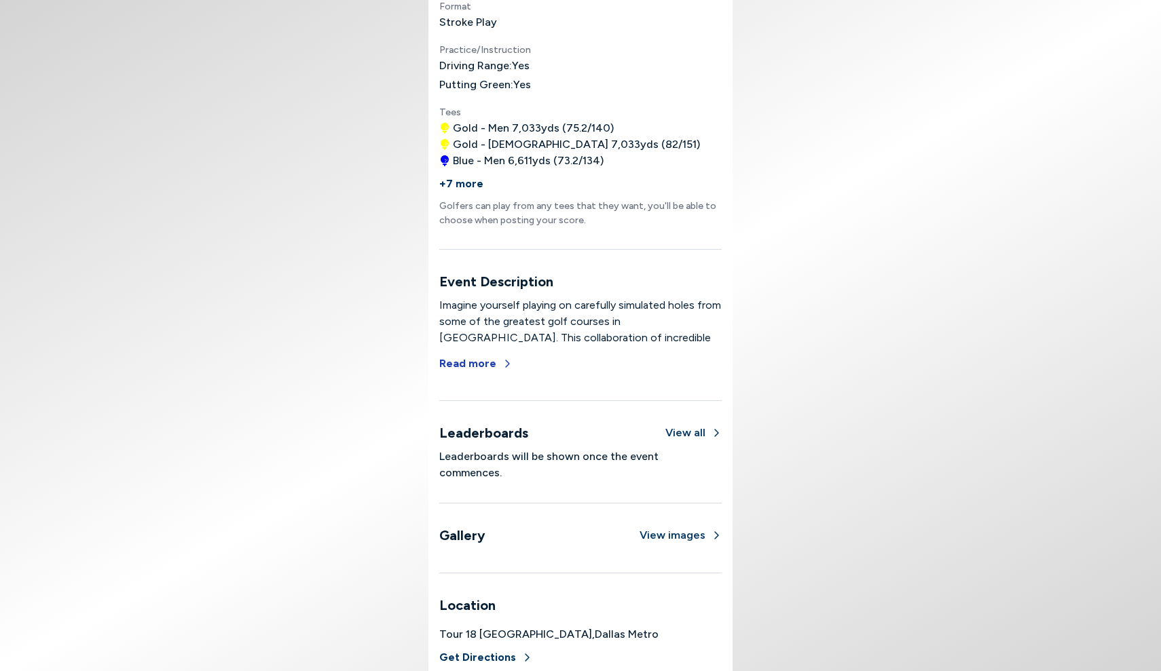
click at [496, 360] on button "Read more" at bounding box center [475, 364] width 73 height 30
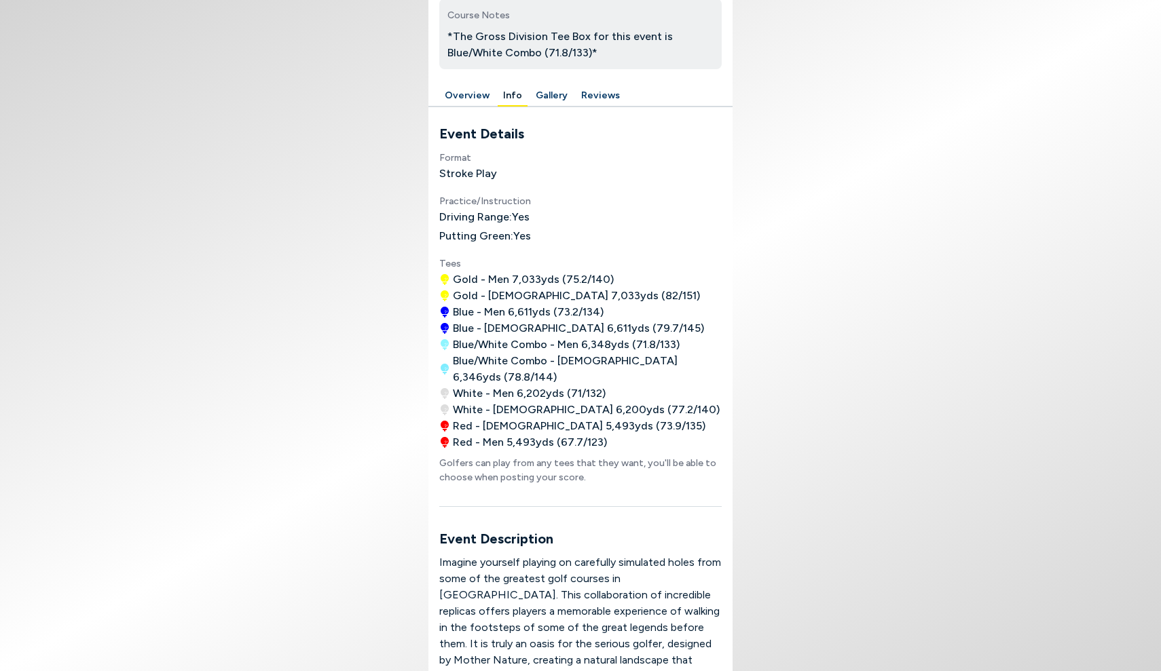
scroll to position [369, 0]
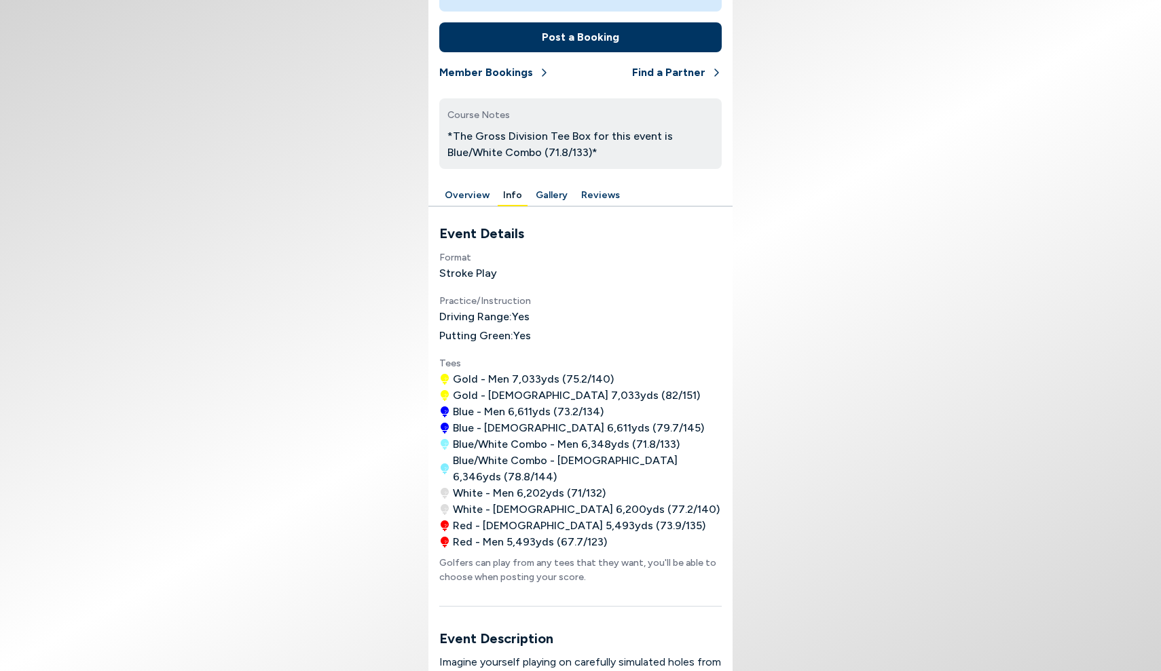
click at [604, 203] on button "Reviews" at bounding box center [601, 195] width 50 height 21
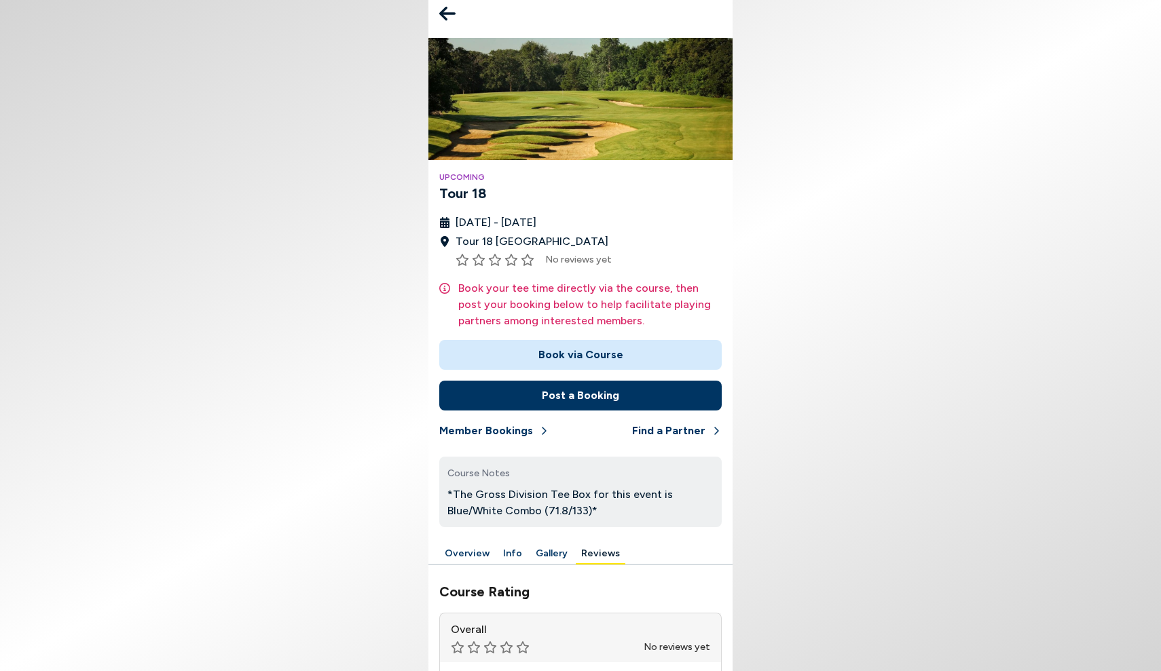
click at [460, 196] on h3 "Tour 18" at bounding box center [580, 193] width 282 height 20
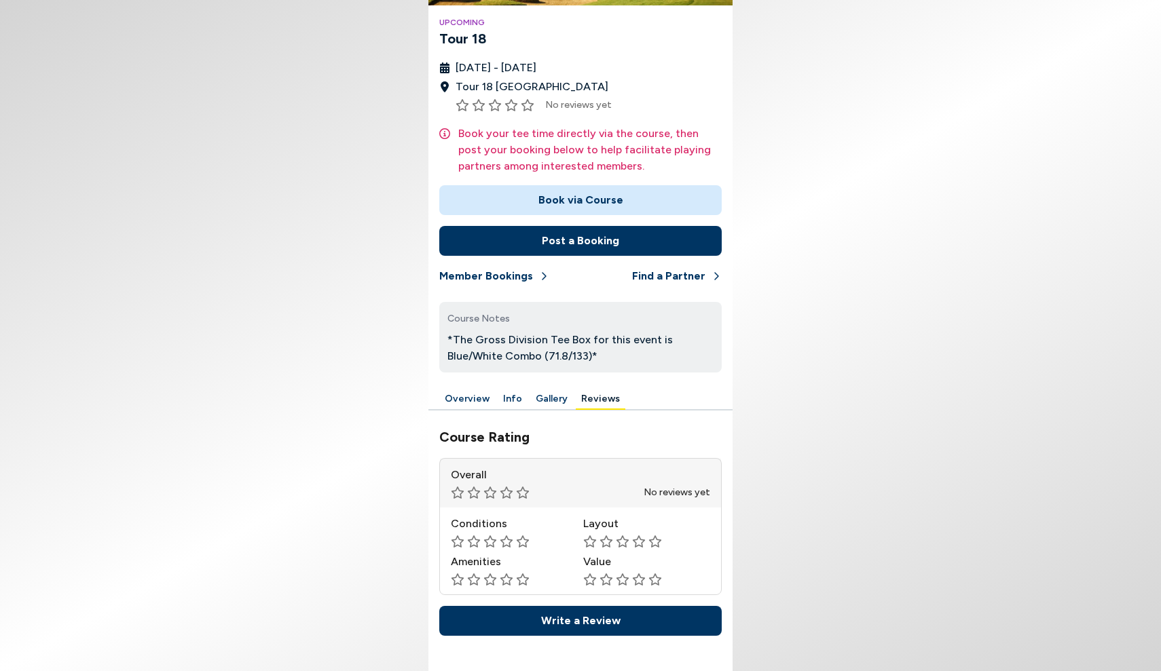
scroll to position [174, 0]
click at [463, 398] on button "Overview" at bounding box center [467, 399] width 56 height 21
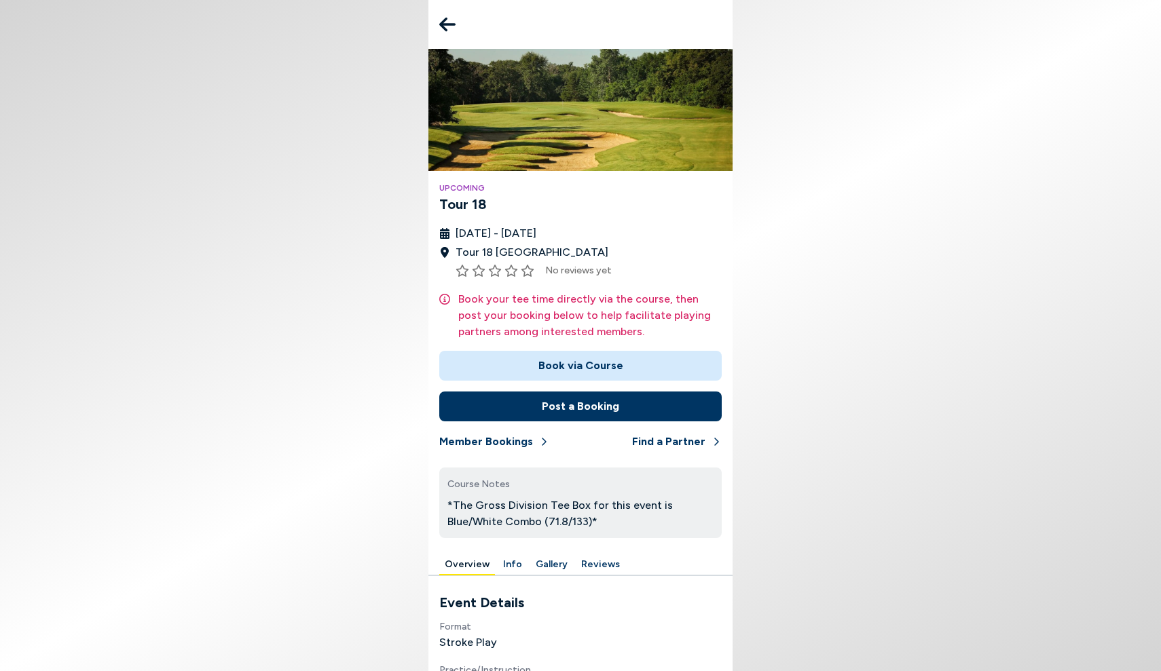
click at [456, 24] on button at bounding box center [447, 24] width 27 height 27
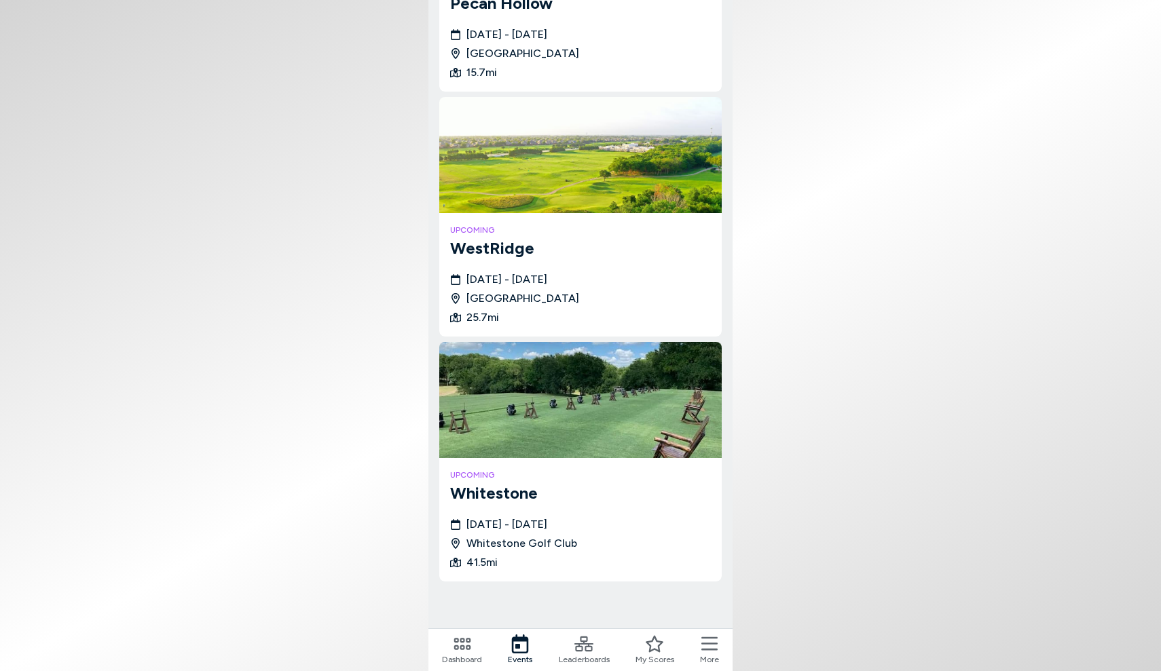
click at [575, 406] on img at bounding box center [580, 400] width 282 height 116
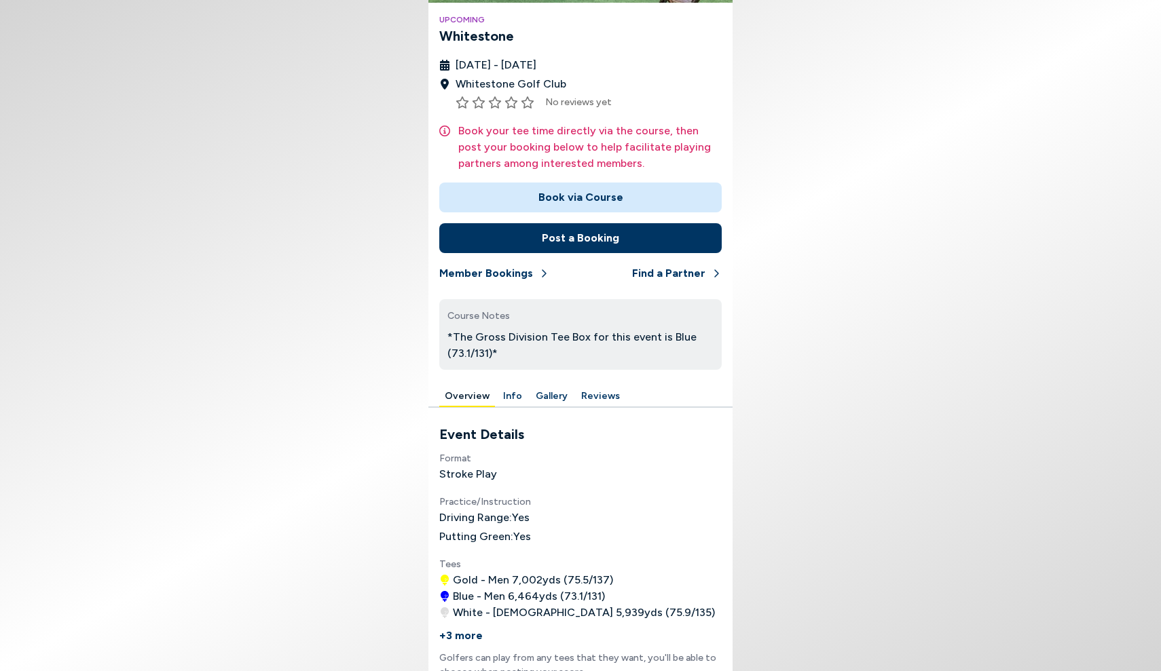
scroll to position [160, 0]
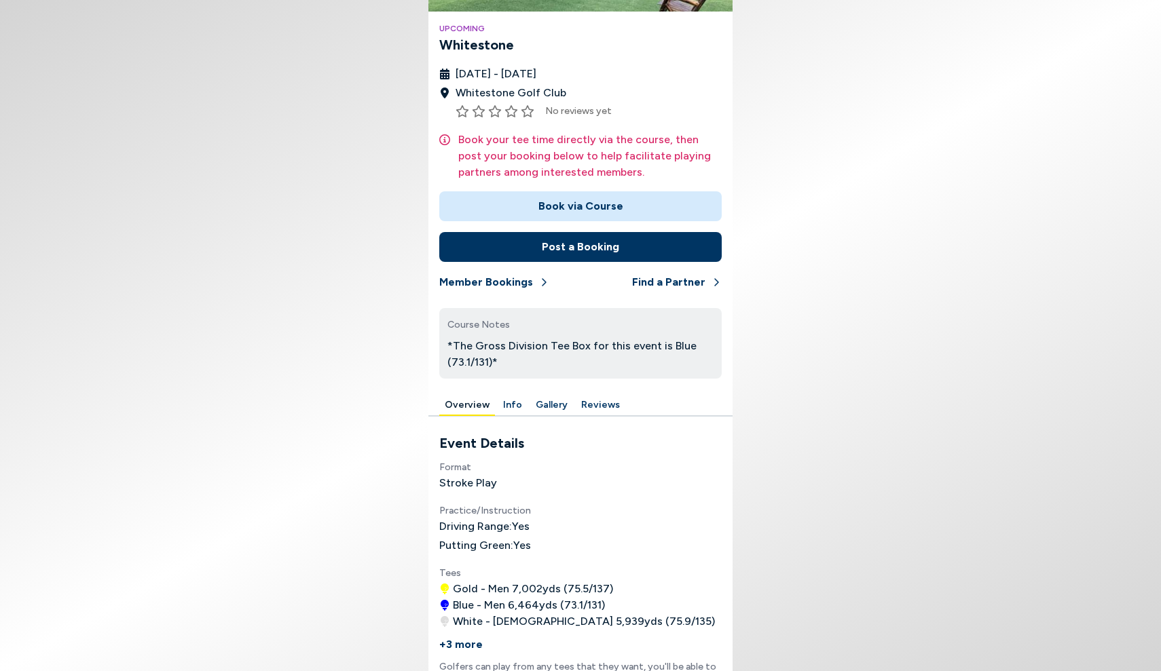
click at [442, 75] on icon at bounding box center [445, 74] width 10 height 11
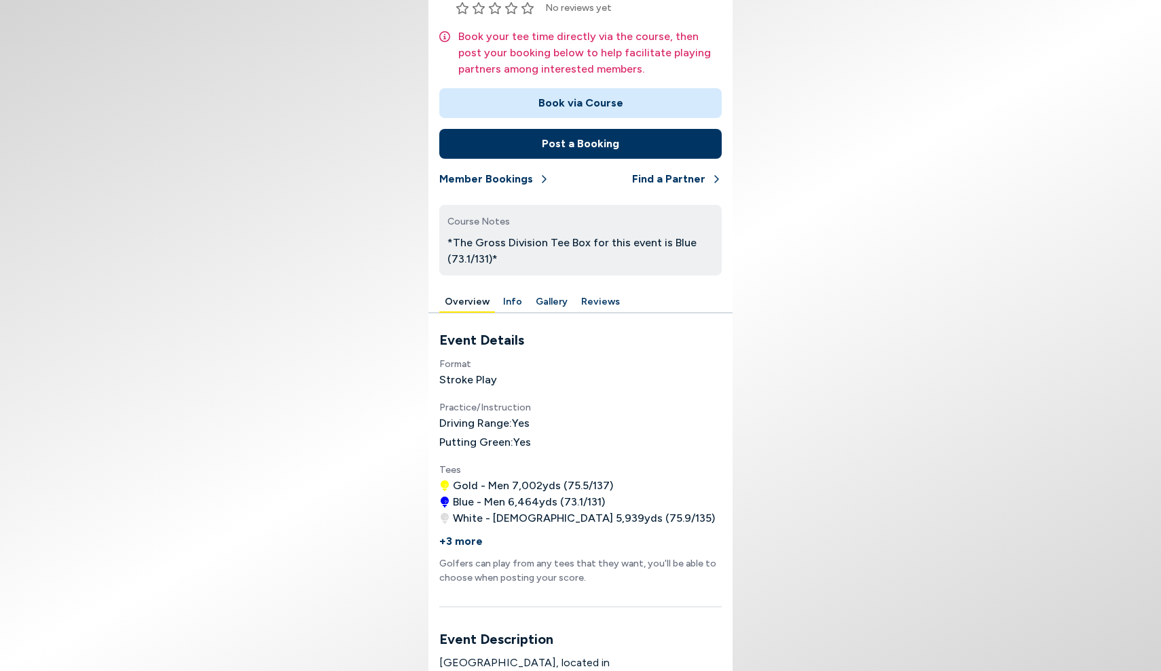
scroll to position [264, 0]
click at [502, 297] on button "Info" at bounding box center [513, 301] width 30 height 21
